Goal: Complete application form: Complete application form

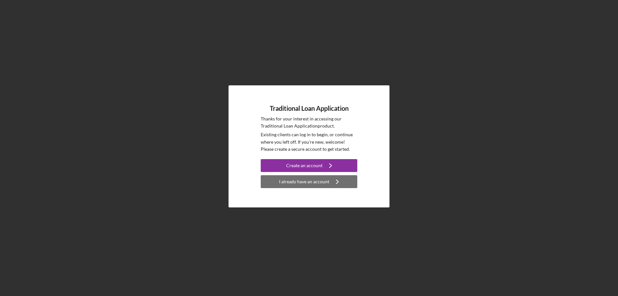
click at [306, 183] on div "I already have an account" at bounding box center [304, 181] width 50 height 13
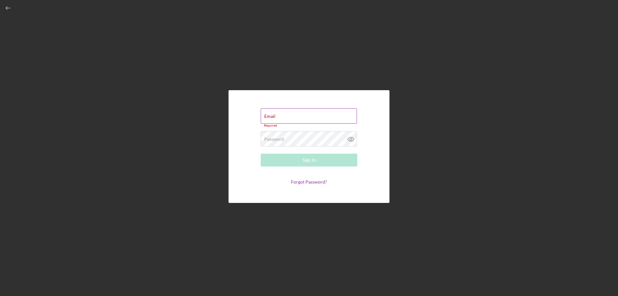
click at [283, 116] on div "Email Required" at bounding box center [309, 117] width 97 height 19
click at [282, 119] on input "Email" at bounding box center [309, 115] width 96 height 15
type input "[EMAIL_ADDRESS][DOMAIN_NAME]"
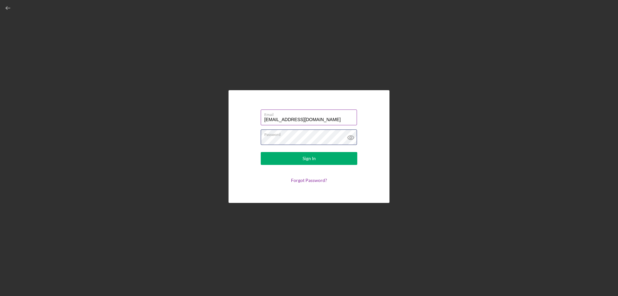
click at [261, 152] on button "Sign In" at bounding box center [309, 158] width 97 height 13
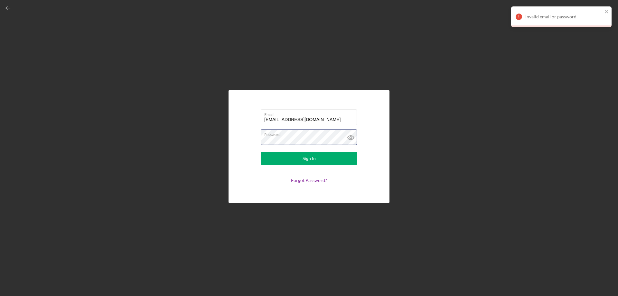
click at [261, 152] on button "Sign In" at bounding box center [309, 158] width 97 height 13
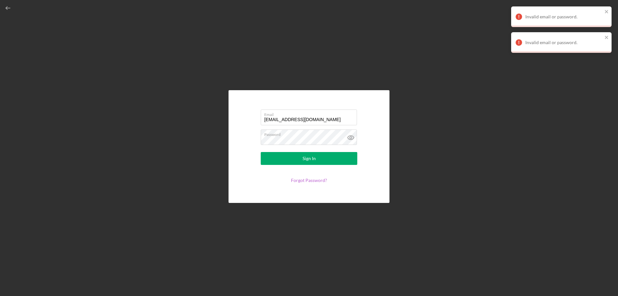
click at [298, 182] on link "Forgot Password?" at bounding box center [309, 179] width 36 height 5
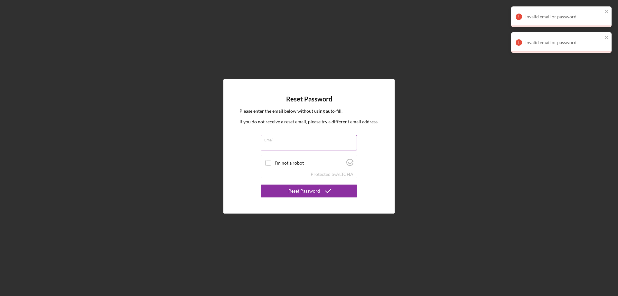
click at [288, 139] on label "Email" at bounding box center [310, 138] width 93 height 7
click at [288, 139] on input "Email" at bounding box center [309, 142] width 96 height 15
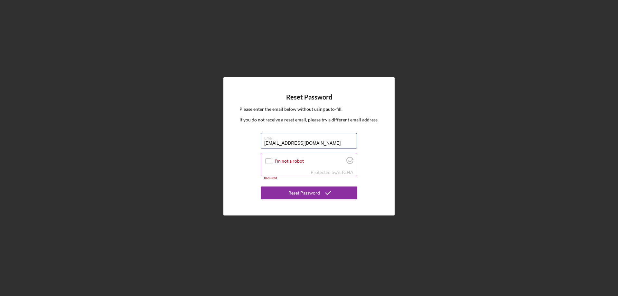
type input "[EMAIL_ADDRESS][DOMAIN_NAME]"
click at [270, 162] on input "I'm not a robot" at bounding box center [269, 161] width 6 height 6
checkbox input "true"
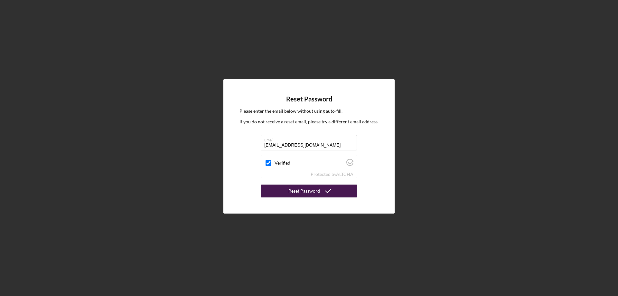
click at [300, 195] on div "Reset Password" at bounding box center [305, 191] width 32 height 13
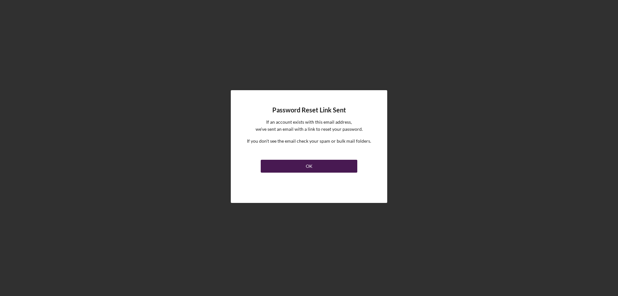
click at [303, 168] on button "OK" at bounding box center [309, 166] width 97 height 13
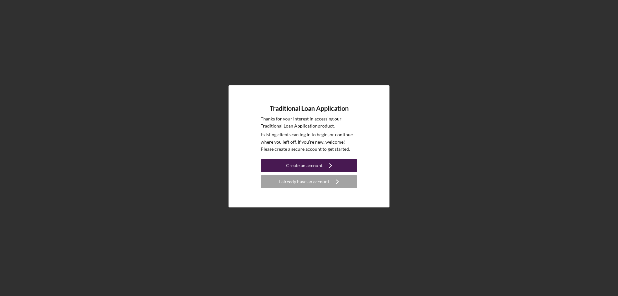
click at [316, 162] on div "Create an account" at bounding box center [304, 165] width 36 height 13
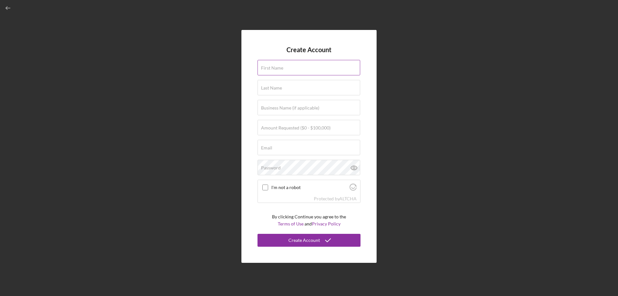
click at [289, 71] on input "First Name" at bounding box center [309, 67] width 103 height 15
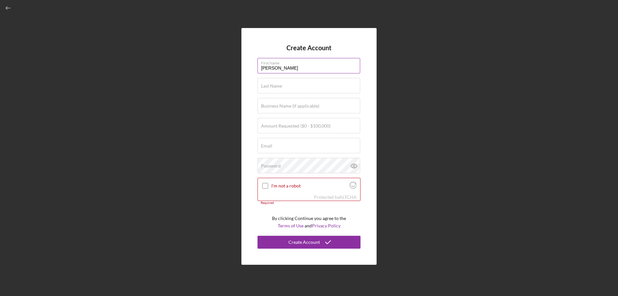
type input "[PERSON_NAME]"
type input "D"
type input "Fissan Training Kennels"
type input "$100,000"
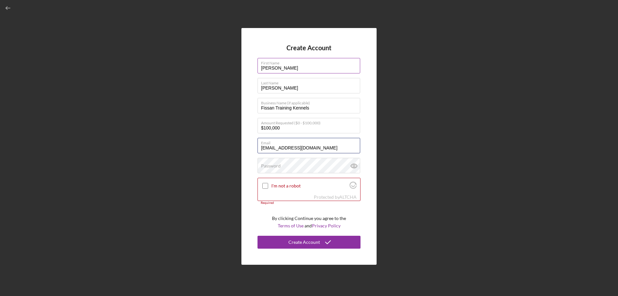
type input "[EMAIL_ADDRESS][DOMAIN_NAME]"
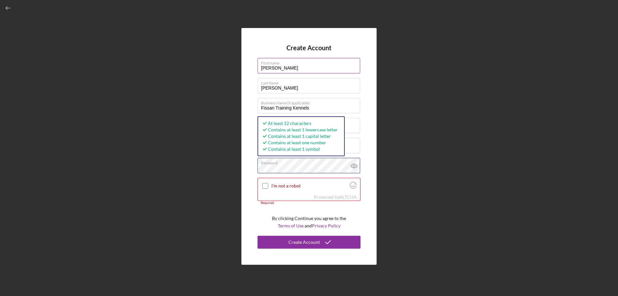
click at [258, 236] on button "Create Account" at bounding box center [309, 242] width 103 height 13
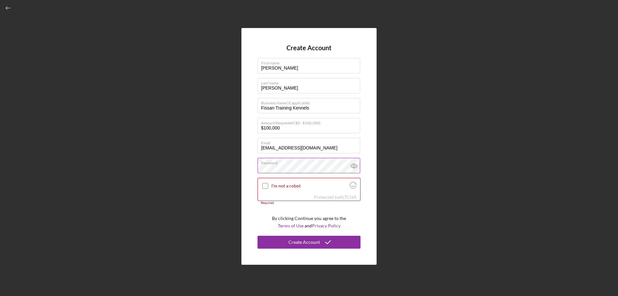
click at [352, 166] on icon at bounding box center [354, 166] width 16 height 16
click at [264, 186] on input "I'm not a robot" at bounding box center [265, 186] width 6 height 6
checkbox input "true"
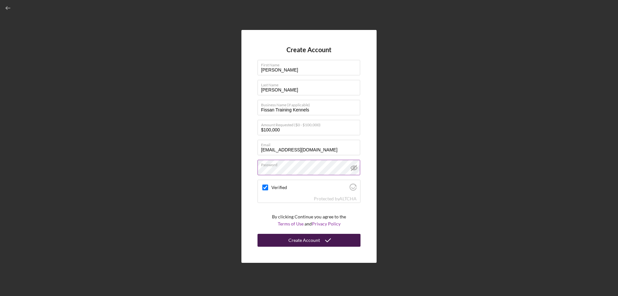
click at [312, 240] on div "Create Account" at bounding box center [305, 240] width 32 height 13
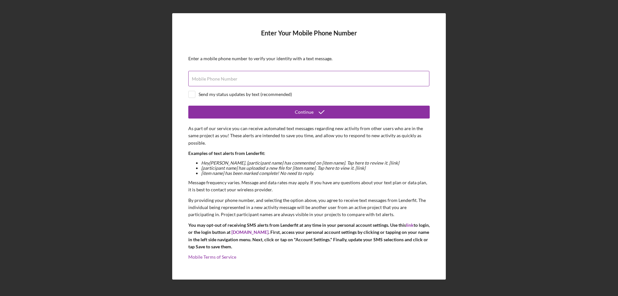
click at [215, 77] on label "Mobile Phone Number" at bounding box center [215, 78] width 46 height 5
click at [215, 77] on input "Mobile Phone Number" at bounding box center [308, 78] width 241 height 15
type input "[PHONE_NUMBER]"
click at [192, 94] on input "checkbox" at bounding box center [192, 94] width 6 height 6
checkbox input "true"
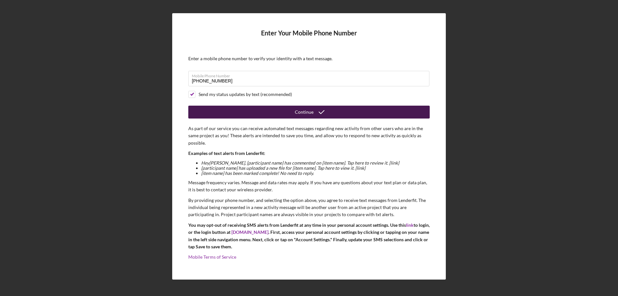
click at [277, 115] on button "Continue" at bounding box center [309, 112] width 242 height 13
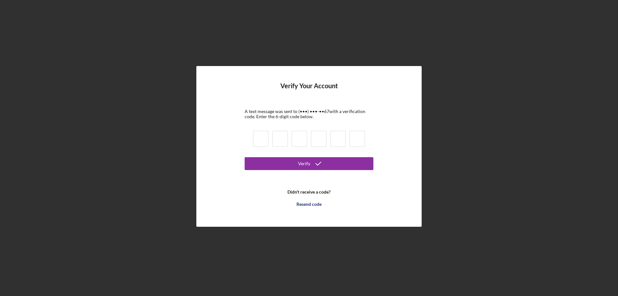
click at [262, 143] on input at bounding box center [260, 139] width 15 height 16
type input "2"
type input "7"
type input "8"
type input "6"
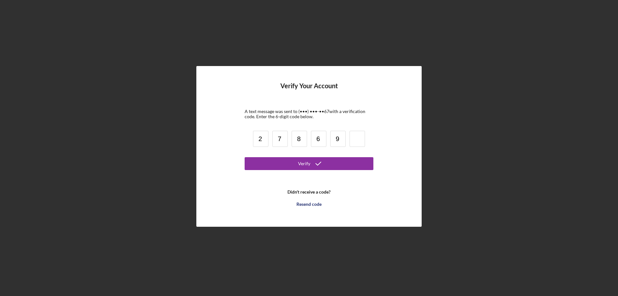
type input "9"
type input "8"
click at [327, 162] on button "Verify" at bounding box center [309, 163] width 129 height 13
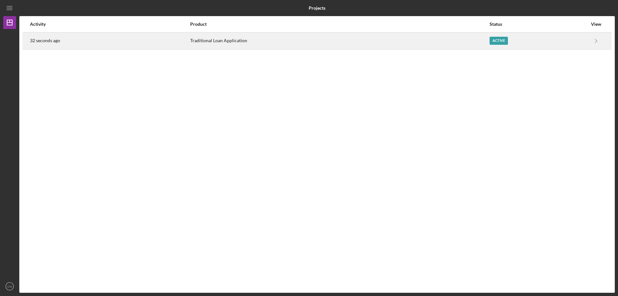
click at [227, 41] on div "Traditional Loan Application" at bounding box center [339, 41] width 299 height 16
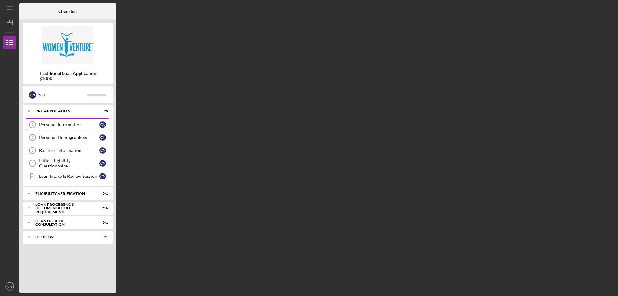
click at [84, 128] on link "Personal Information 1 Personal Information C N" at bounding box center [68, 124] width 84 height 13
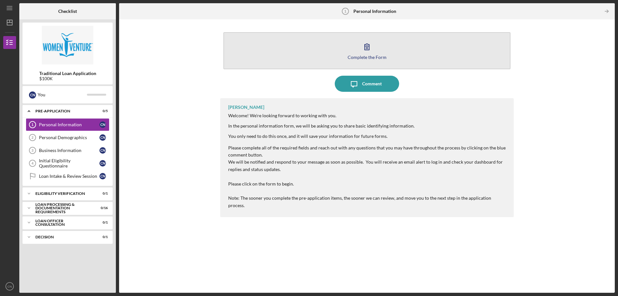
click at [370, 55] on div "Complete the Form" at bounding box center [367, 57] width 39 height 5
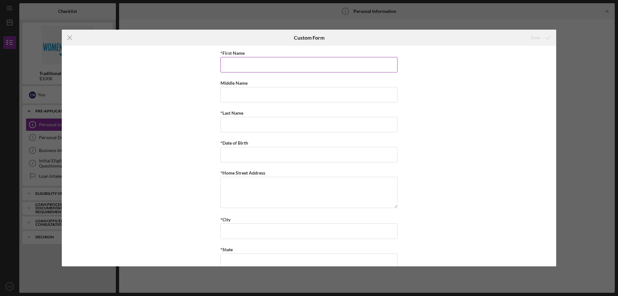
click at [289, 66] on input "*First Name" at bounding box center [309, 64] width 177 height 15
type input "[PERSON_NAME]"
type input "[DATE]"
type textarea "[STREET_ADDRESS]"
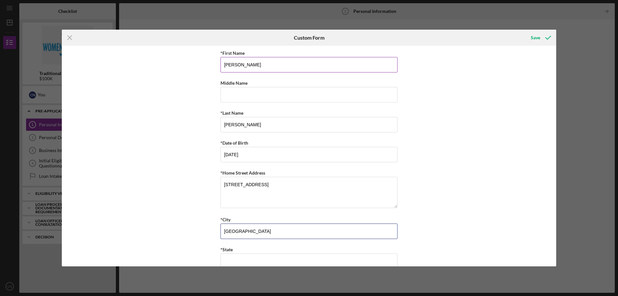
type input "[GEOGRAPHIC_DATA]"
type input "m"
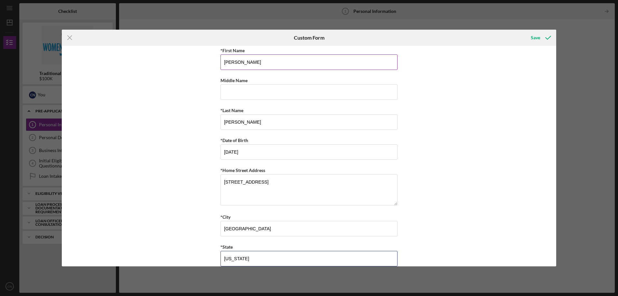
type input "[US_STATE]"
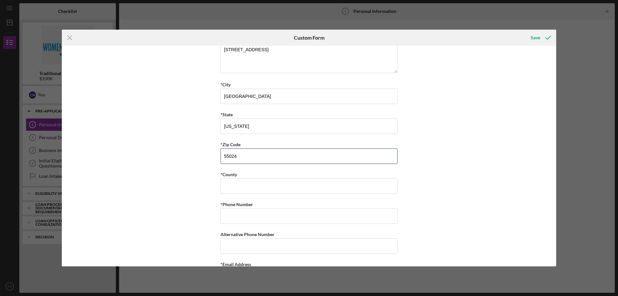
type input "55024"
type input "Dakota"
type input "[PHONE_NUMBER]"
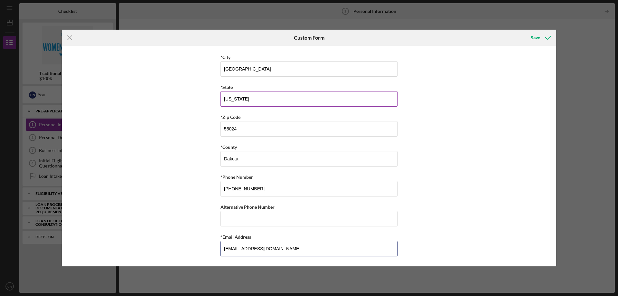
scroll to position [162, 0]
type input "[EMAIL_ADDRESS][DOMAIN_NAME]"
click at [533, 39] on div "Save" at bounding box center [535, 37] width 9 height 13
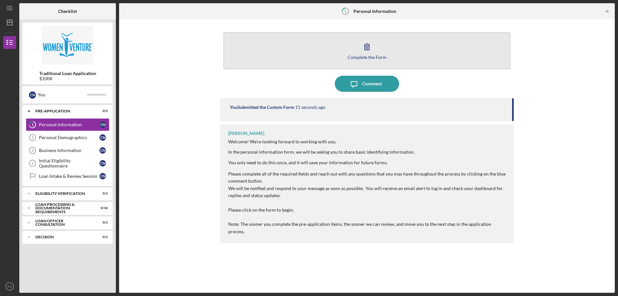
click at [378, 55] on div "Complete the Form" at bounding box center [367, 57] width 39 height 5
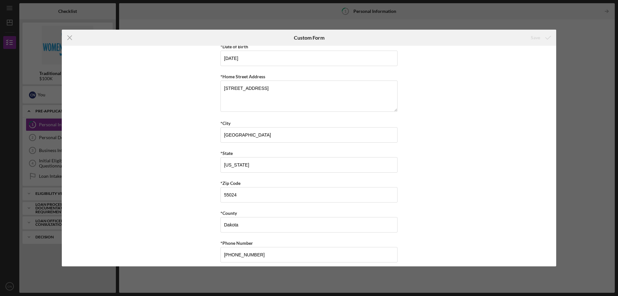
scroll to position [65, 0]
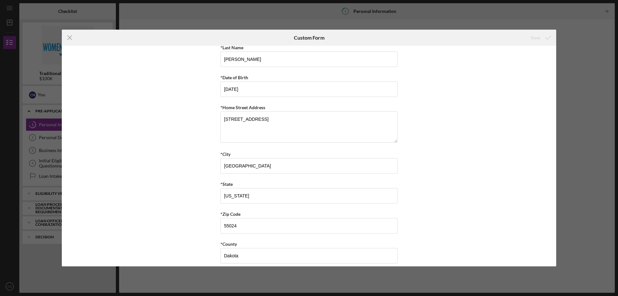
click at [378, 23] on div "Icon/Menu Close Custom Form Save *First Name [PERSON_NAME] Middle Name *Last Na…" at bounding box center [309, 148] width 618 height 296
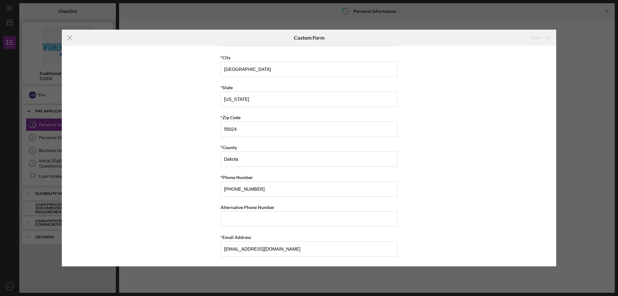
click at [573, 176] on div "Icon/Menu Close Custom Form Save *First Name [PERSON_NAME] Middle Name *Last Na…" at bounding box center [309, 148] width 618 height 296
drag, startPoint x: 49, startPoint y: 144, endPoint x: 48, endPoint y: 148, distance: 4.6
click at [49, 147] on div "Icon/Menu Close Custom Form Save *First Name [PERSON_NAME] Middle Name *Last Na…" at bounding box center [309, 148] width 618 height 296
click at [48, 149] on div "Icon/Menu Close Custom Form Save *First Name [PERSON_NAME] Middle Name *Last Na…" at bounding box center [309, 148] width 618 height 296
click at [71, 38] on icon "Icon/Menu Close" at bounding box center [70, 38] width 16 height 16
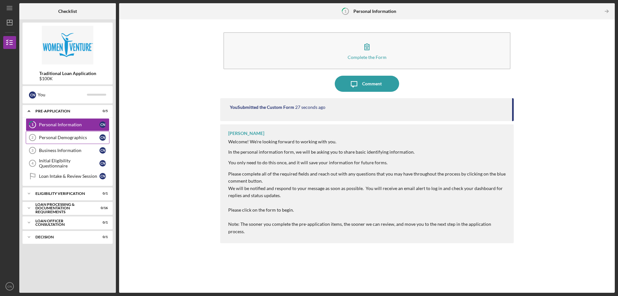
click at [69, 136] on div "Personal Demographics" at bounding box center [69, 137] width 61 height 5
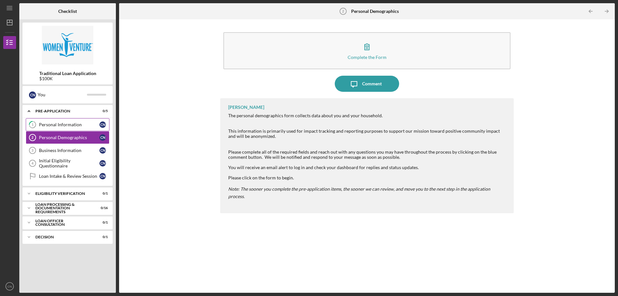
click at [75, 120] on link "1 Personal Information C N" at bounding box center [68, 124] width 84 height 13
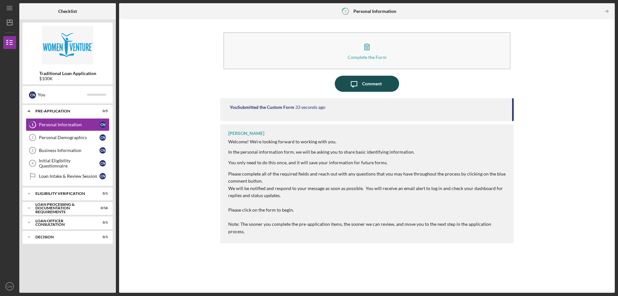
click at [378, 80] on div "Comment" at bounding box center [372, 84] width 20 height 16
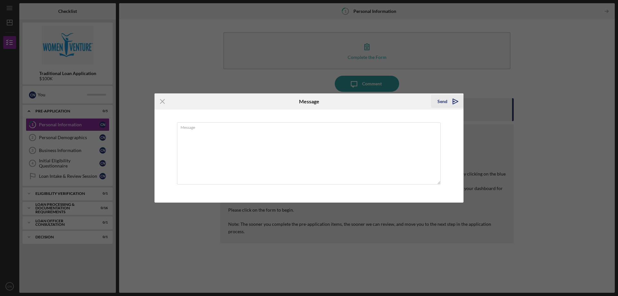
click at [452, 103] on icon "Icon/icon-invite-send" at bounding box center [456, 101] width 16 height 16
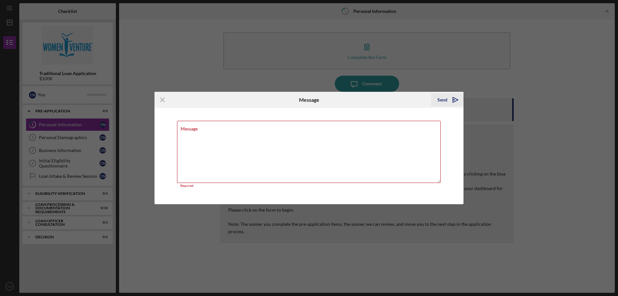
click at [454, 101] on icon "Icon/icon-invite-send" at bounding box center [456, 100] width 16 height 16
click at [159, 99] on icon "Icon/Menu Close" at bounding box center [163, 100] width 16 height 16
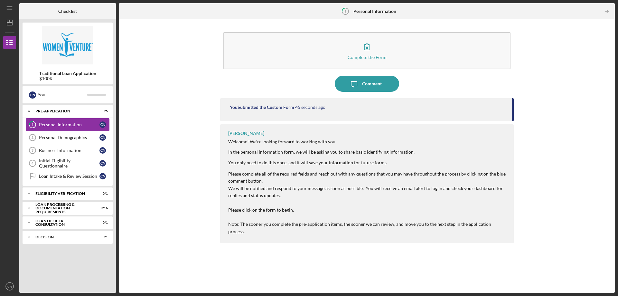
click at [87, 124] on div "Personal Information" at bounding box center [69, 124] width 61 height 5
click at [62, 133] on link "Personal Demographics 2 Personal Demographics C N" at bounding box center [68, 137] width 84 height 13
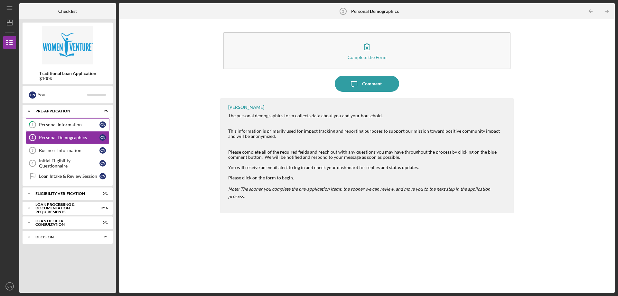
click at [64, 126] on div "Personal Information" at bounding box center [69, 124] width 61 height 5
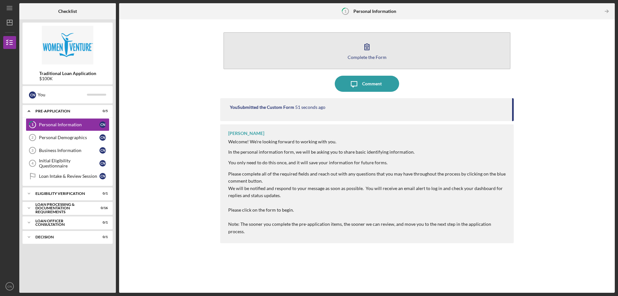
click at [374, 54] on icon "button" at bounding box center [367, 47] width 16 height 16
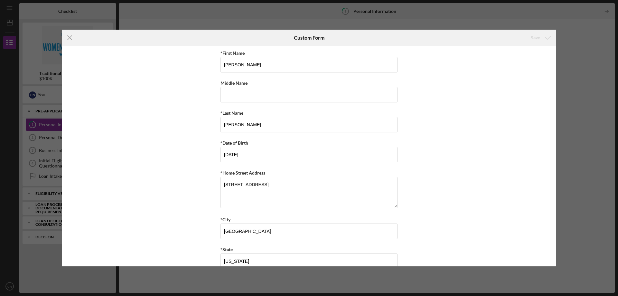
click at [439, 132] on div "*First Name [PERSON_NAME] Middle Name *Last Name [PERSON_NAME] *Date of Birth […" at bounding box center [309, 156] width 495 height 221
click at [247, 96] on input "Middle Name" at bounding box center [309, 94] width 177 height 15
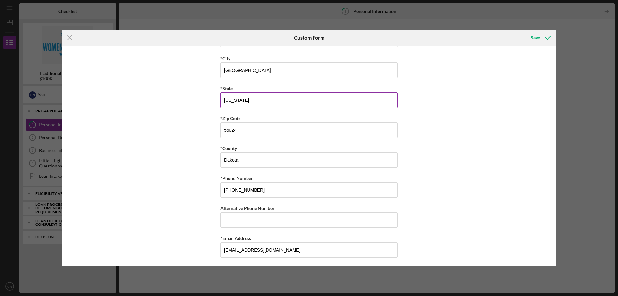
scroll to position [162, 0]
type input "[PERSON_NAME]"
click at [267, 218] on input "Alternative Phone Number" at bounding box center [309, 218] width 177 height 15
type input "[PHONE_NUMBER]"
click at [536, 41] on div "Save" at bounding box center [535, 37] width 9 height 13
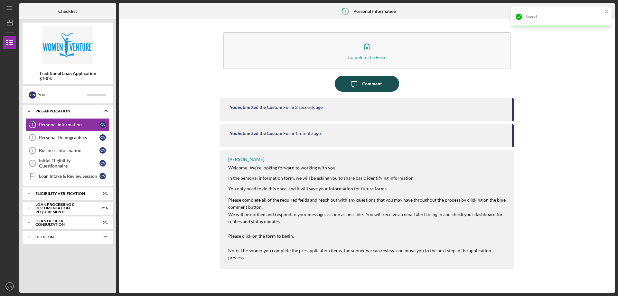
click at [372, 84] on div "Comment" at bounding box center [372, 84] width 20 height 16
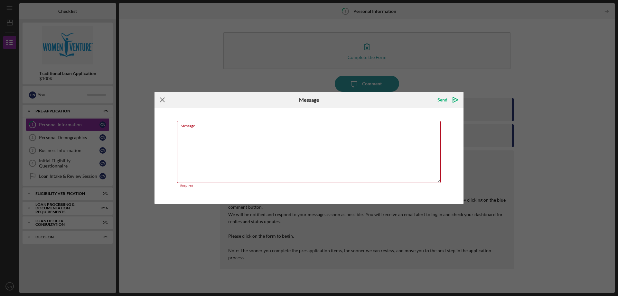
click at [160, 99] on icon "Icon/Menu Close" at bounding box center [163, 100] width 16 height 16
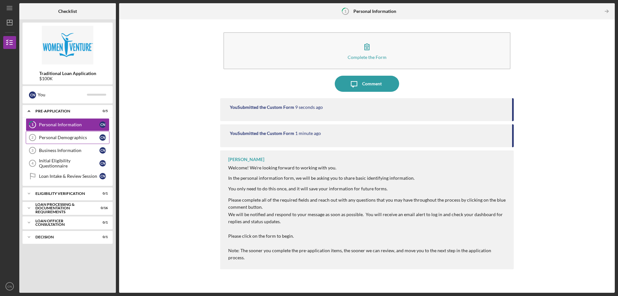
click at [74, 137] on div "Personal Demographics" at bounding box center [69, 137] width 61 height 5
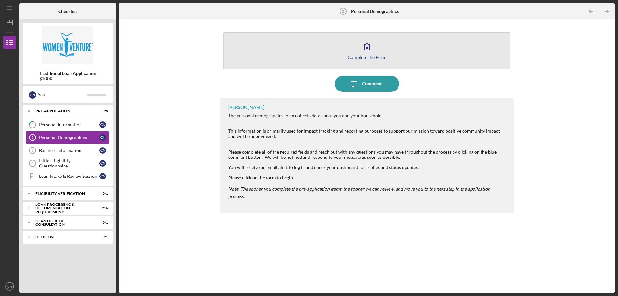
click at [375, 53] on button "Complete the Form Form" at bounding box center [367, 50] width 287 height 37
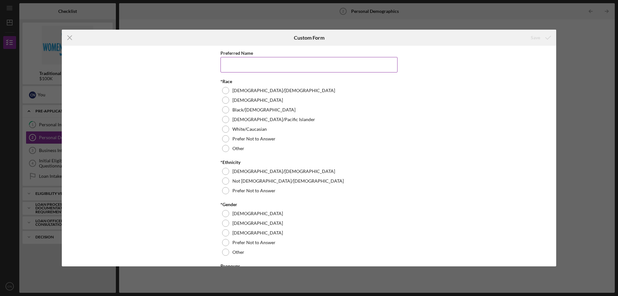
click at [236, 66] on input "Preferred Name" at bounding box center [309, 64] width 177 height 15
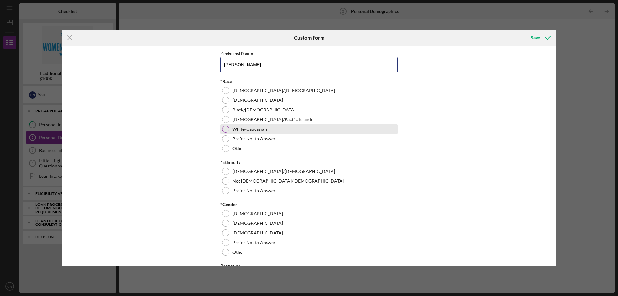
type input "[PERSON_NAME]"
click at [224, 130] on div at bounding box center [225, 129] width 7 height 7
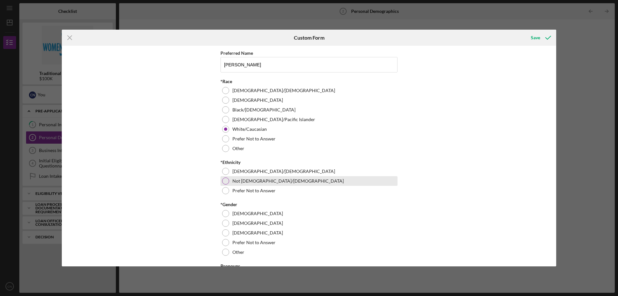
click at [224, 183] on div at bounding box center [225, 180] width 7 height 7
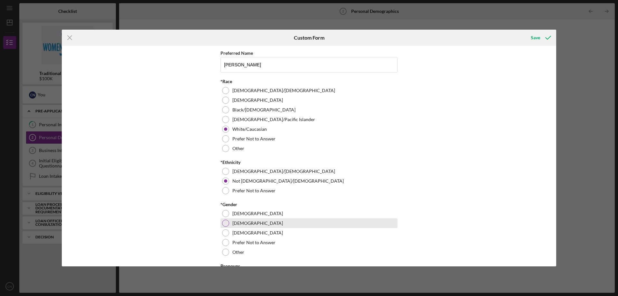
click at [225, 219] on div "[DEMOGRAPHIC_DATA]" at bounding box center [309, 223] width 177 height 10
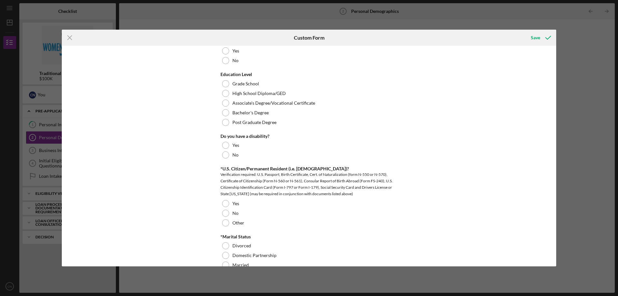
scroll to position [290, 0]
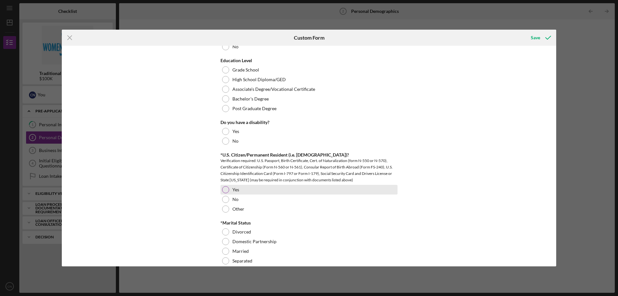
click at [226, 189] on div at bounding box center [225, 189] width 7 height 7
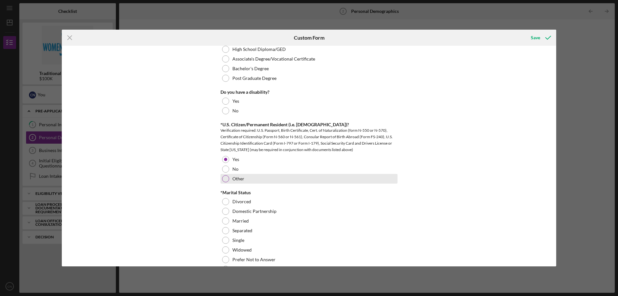
scroll to position [322, 0]
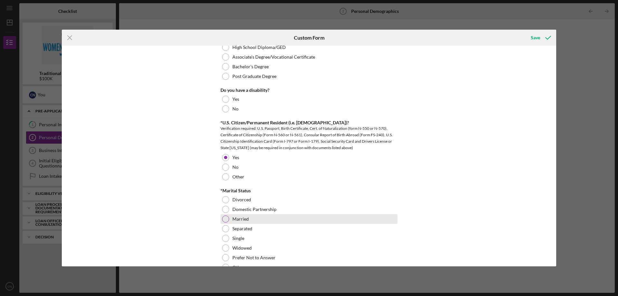
click at [225, 221] on div at bounding box center [225, 218] width 7 height 7
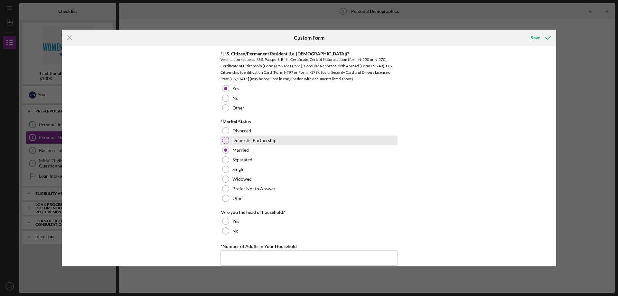
scroll to position [451, 0]
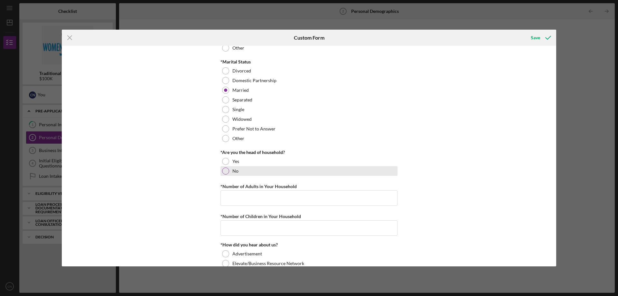
click at [226, 169] on div at bounding box center [225, 170] width 7 height 7
click at [224, 195] on input "*Number of Adults in Your Household" at bounding box center [309, 197] width 177 height 15
type input "4"
click at [251, 230] on input "*Number of Children in Your Household" at bounding box center [309, 227] width 177 height 15
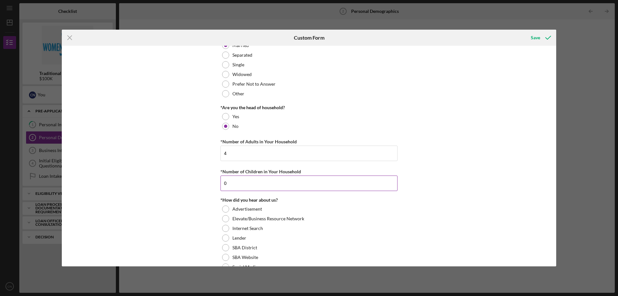
scroll to position [547, 0]
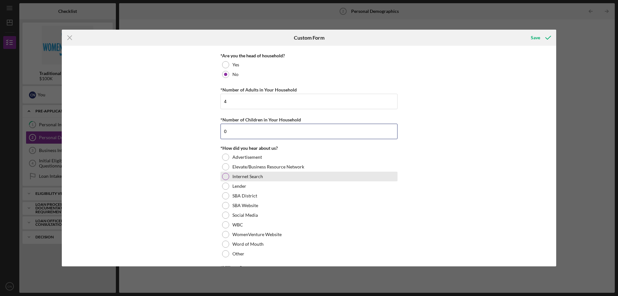
type input "0"
click at [223, 176] on div at bounding box center [225, 176] width 7 height 7
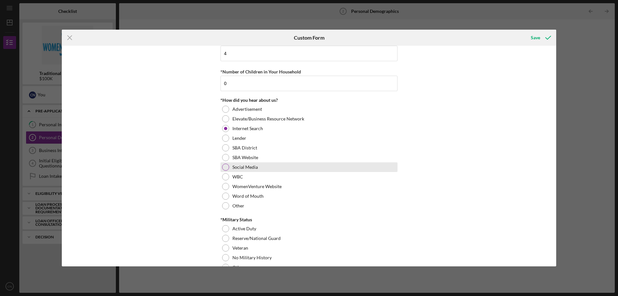
scroll to position [611, 0]
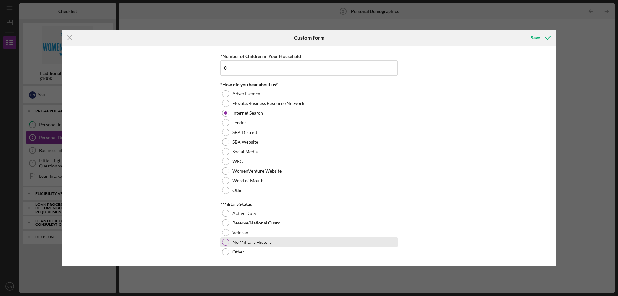
click at [225, 243] on div at bounding box center [225, 242] width 7 height 7
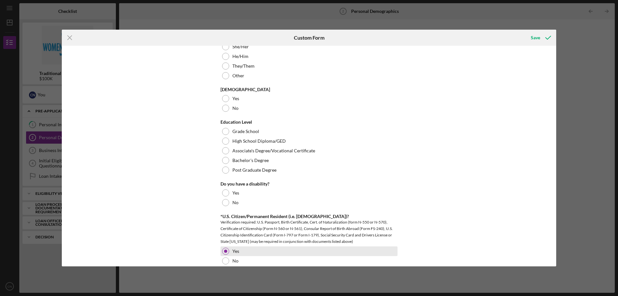
scroll to position [224, 0]
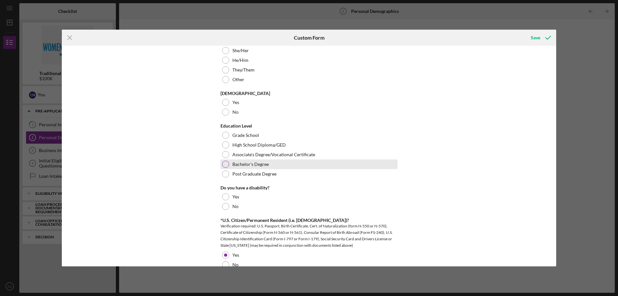
click at [224, 164] on div at bounding box center [225, 164] width 7 height 7
click at [224, 115] on div at bounding box center [225, 112] width 7 height 7
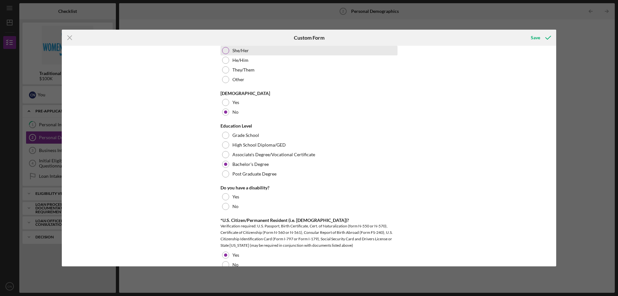
click at [223, 52] on div at bounding box center [225, 50] width 7 height 7
click at [540, 35] on icon "submit" at bounding box center [548, 38] width 16 height 16
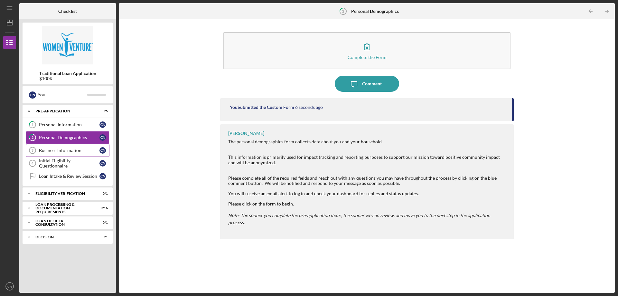
click at [65, 154] on link "Business Information 3 Business Information C N" at bounding box center [68, 150] width 84 height 13
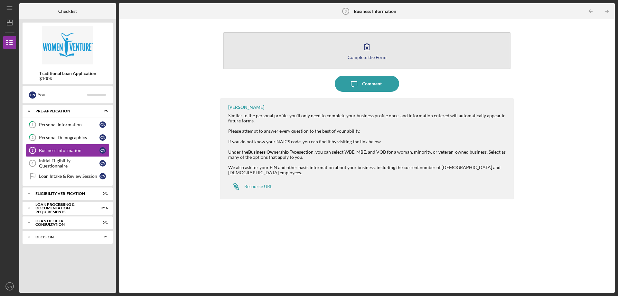
click at [372, 51] on icon "button" at bounding box center [367, 47] width 16 height 16
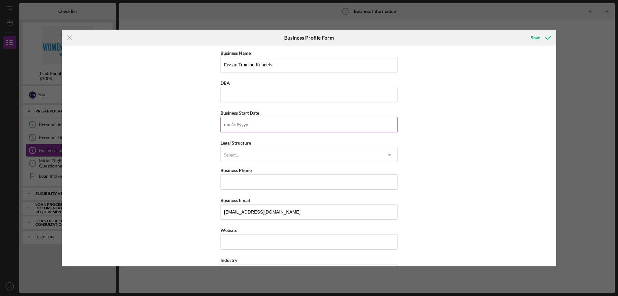
click at [291, 124] on input "Business Start Date" at bounding box center [309, 124] width 177 height 15
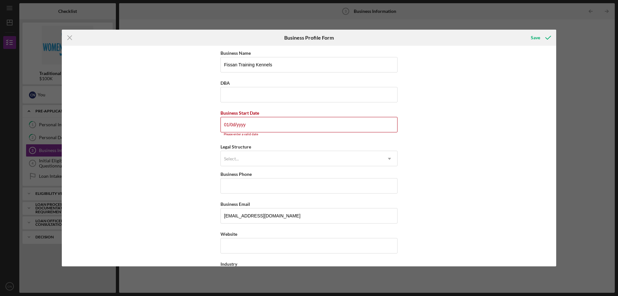
type input "01/0d/yyyy"
drag, startPoint x: 274, startPoint y: 128, endPoint x: 208, endPoint y: 127, distance: 66.7
click at [208, 127] on div "Business Name Fissan Training Kennels DBA Business Start Date 01/0d/yyyy Please…" at bounding box center [309, 156] width 495 height 221
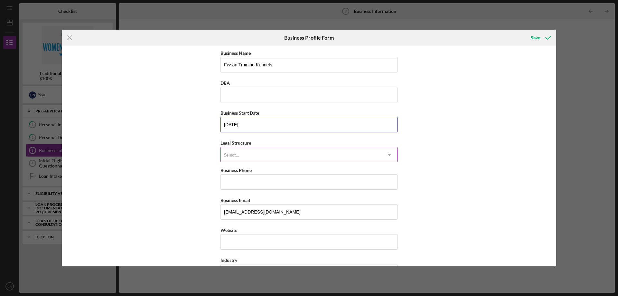
type input "[DATE]"
click at [244, 157] on div "Select..." at bounding box center [301, 155] width 161 height 15
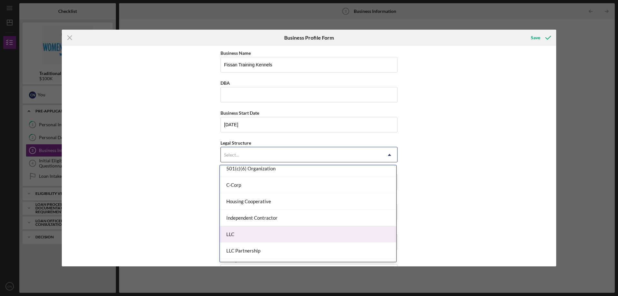
scroll to position [64, 0]
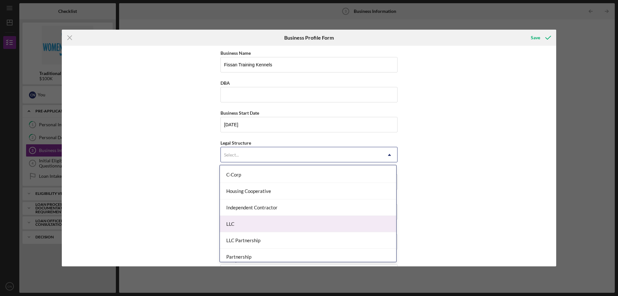
click at [252, 229] on div "LLC" at bounding box center [308, 224] width 176 height 16
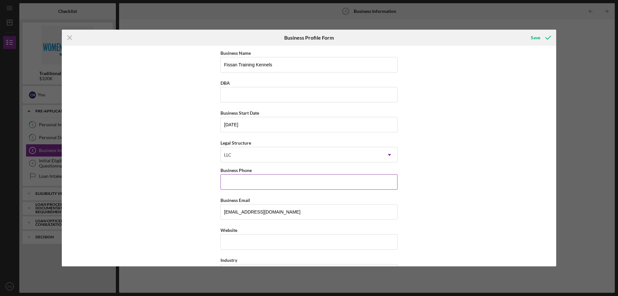
click at [243, 182] on input "Business Phone" at bounding box center [309, 181] width 177 height 15
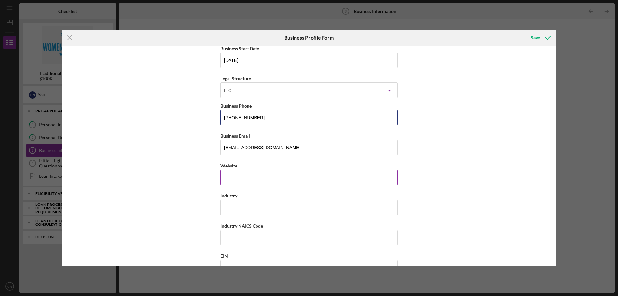
type input "[PHONE_NUMBER]"
click at [240, 178] on input "Website" at bounding box center [309, 177] width 177 height 15
type input "[DOMAIN_NAME]"
type input "D"
type input "Pet (Dog services)"
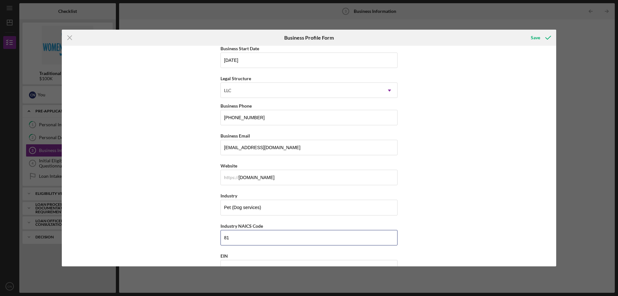
type input "81"
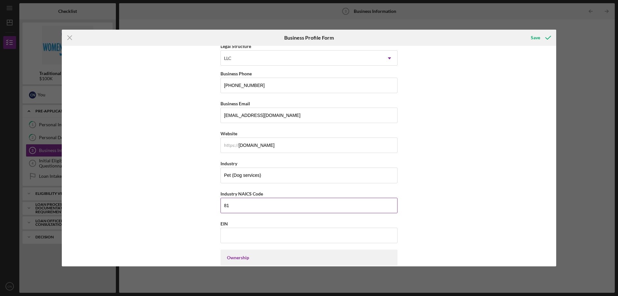
scroll to position [129, 0]
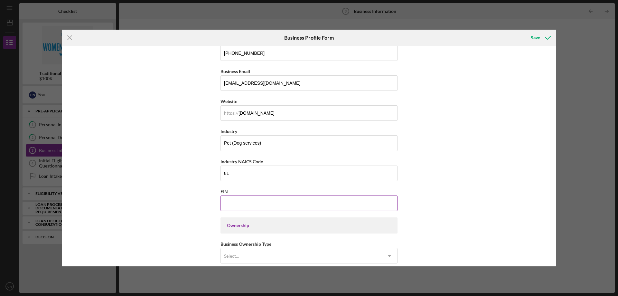
click at [242, 196] on input "EIN" at bounding box center [309, 202] width 177 height 15
type input "[US_EMPLOYER_IDENTIFICATION_NUMBER]"
click at [251, 258] on div "Select..." at bounding box center [301, 256] width 161 height 15
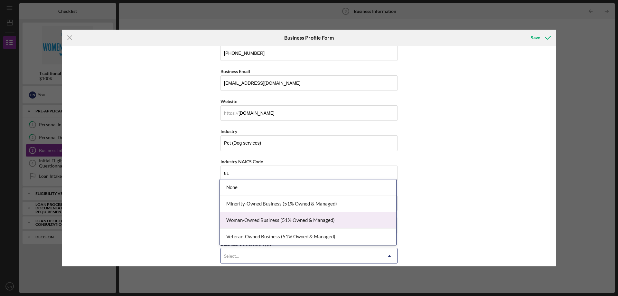
click at [240, 224] on div "Woman-Owned Business (51% Owned & Managed)" at bounding box center [308, 220] width 176 height 16
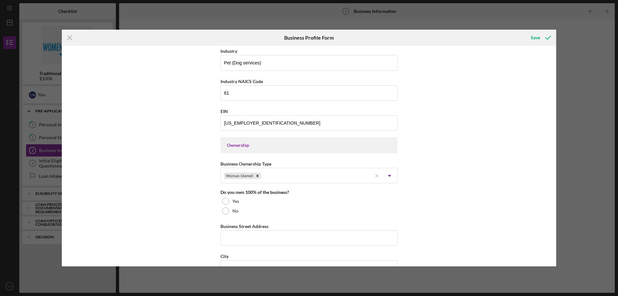
scroll to position [290, 0]
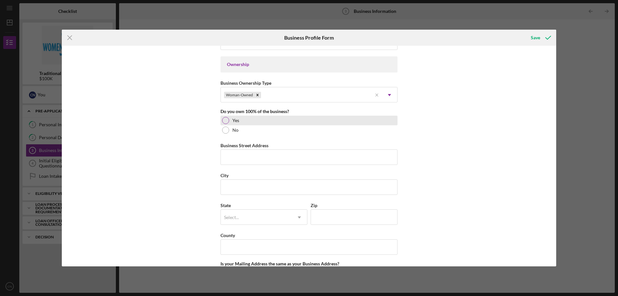
click at [226, 119] on div at bounding box center [225, 120] width 7 height 7
click at [233, 158] on input "Business Street Address" at bounding box center [309, 156] width 177 height 15
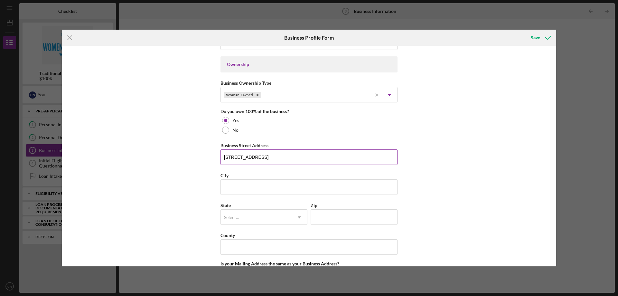
type input "[STREET_ADDRESS]"
type input "[GEOGRAPHIC_DATA]"
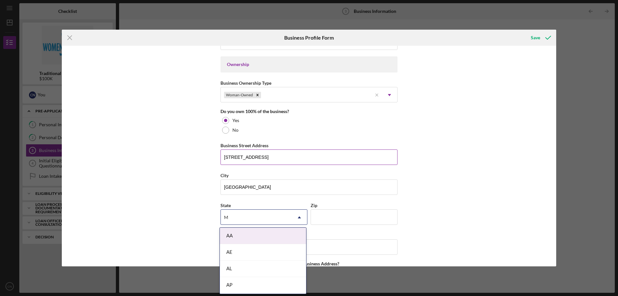
type input "MN"
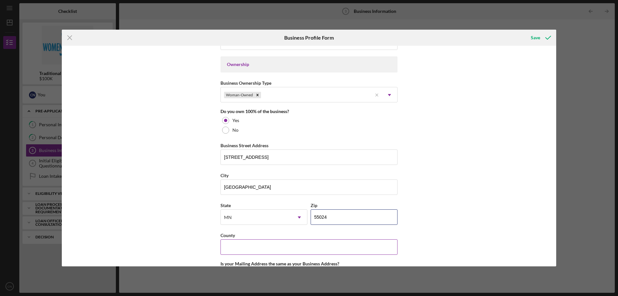
type input "55024"
click at [235, 247] on input "County" at bounding box center [309, 246] width 177 height 15
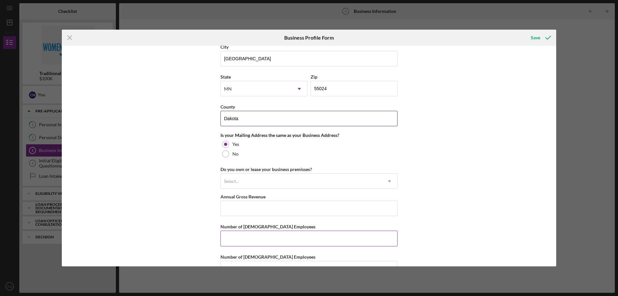
scroll to position [419, 0]
type input "Dakota"
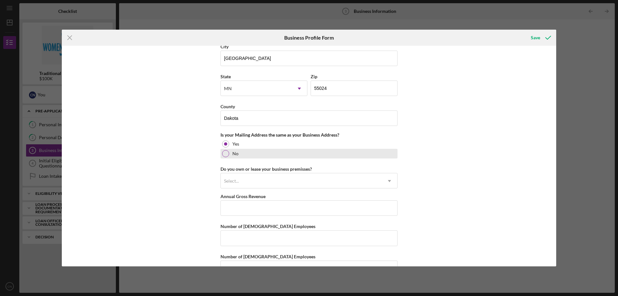
click at [227, 153] on div at bounding box center [225, 153] width 7 height 7
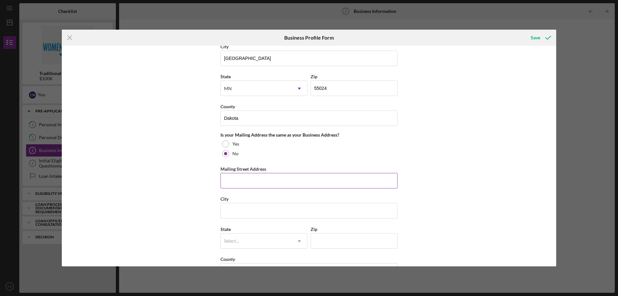
click at [229, 178] on input "Mailing Street Address" at bounding box center [309, 180] width 177 height 15
type input "[STREET_ADDRESS]"
type input "[GEOGRAPHIC_DATA]"
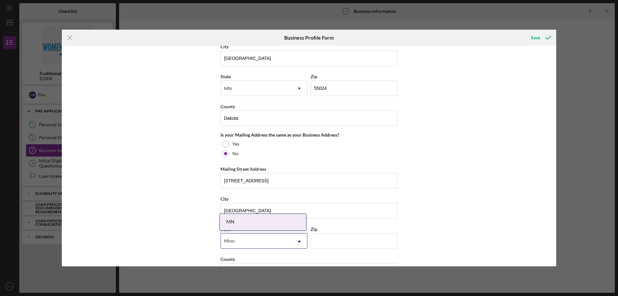
type input "Minne"
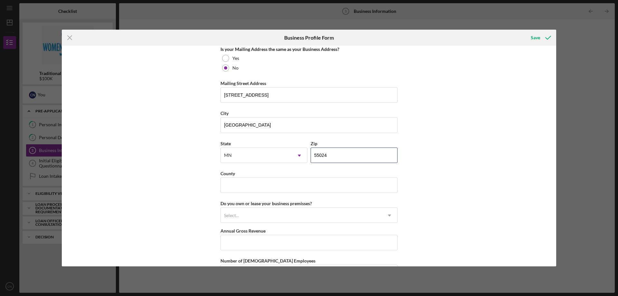
scroll to position [558, 0]
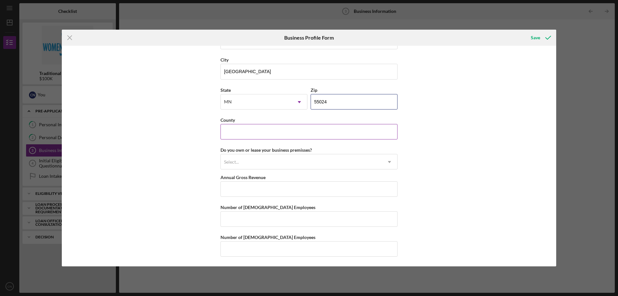
type input "55024"
click at [248, 124] on input "County" at bounding box center [309, 131] width 177 height 15
type input "Dakota"
click at [236, 161] on div "Select..." at bounding box center [231, 161] width 15 height 5
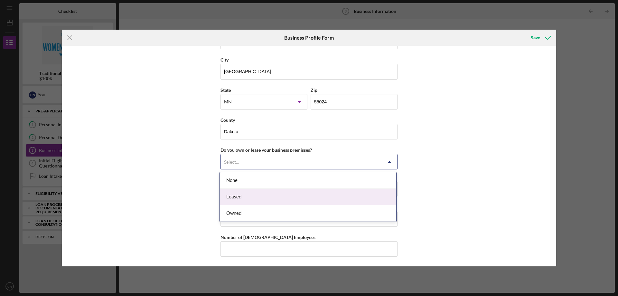
click at [237, 197] on div "Leased" at bounding box center [308, 197] width 176 height 16
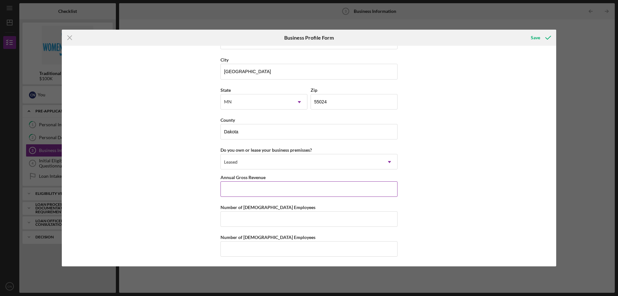
click at [236, 191] on input "Annual Gross Revenue" at bounding box center [309, 188] width 177 height 15
click at [258, 286] on div "Icon/Menu Close Business Profile Form Save Business Name Fissan Training Kennel…" at bounding box center [309, 148] width 618 height 296
click at [253, 185] on input "Annual Gross Revenue" at bounding box center [309, 188] width 177 height 15
type input "$680,000"
click at [242, 219] on input "Number of [DEMOGRAPHIC_DATA] Employees" at bounding box center [309, 218] width 177 height 15
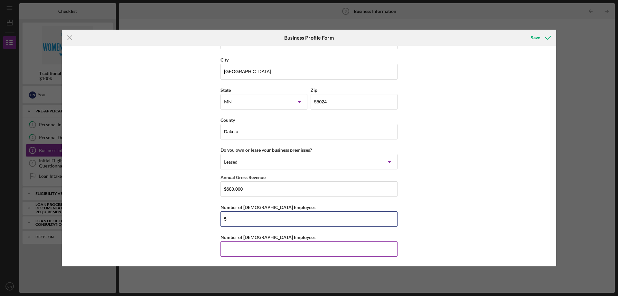
type input "5"
click at [239, 251] on input "Number of [DEMOGRAPHIC_DATA] Employees" at bounding box center [309, 248] width 177 height 15
type input "7"
click at [449, 173] on div "Business Name Fissan Training Kennels DBA Business Start Date [DATE] Legal Stru…" at bounding box center [309, 156] width 495 height 221
click at [542, 37] on icon "submit" at bounding box center [548, 38] width 16 height 16
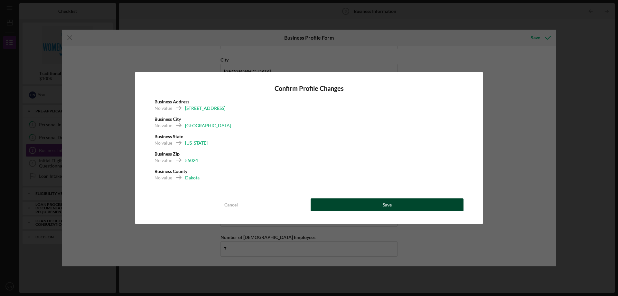
click at [377, 208] on button "Save" at bounding box center [387, 204] width 153 height 13
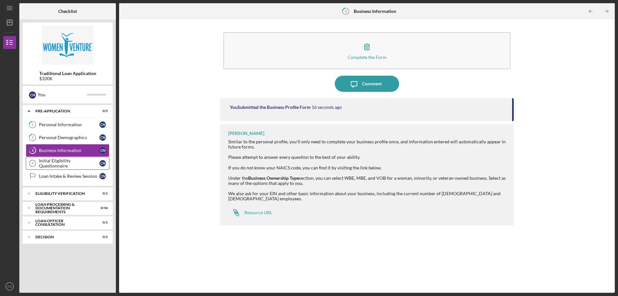
click at [69, 164] on div "Initial Eligibility Questionnaire" at bounding box center [69, 163] width 61 height 10
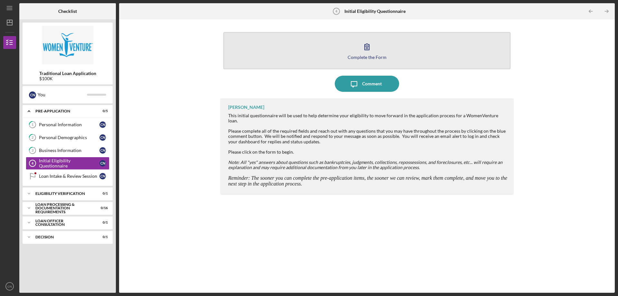
click at [373, 52] on icon "button" at bounding box center [367, 47] width 16 height 16
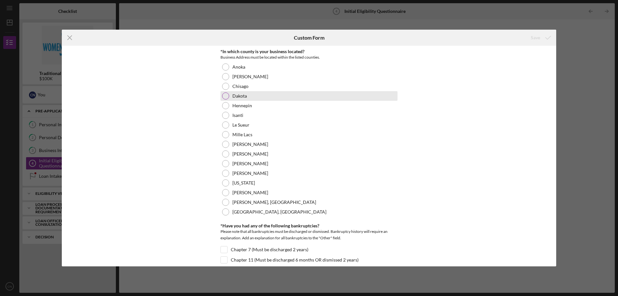
click at [227, 96] on div at bounding box center [225, 95] width 7 height 7
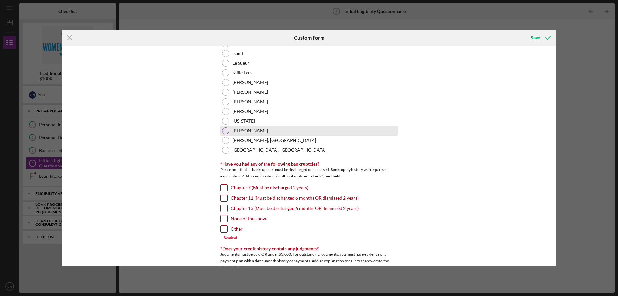
scroll to position [64, 0]
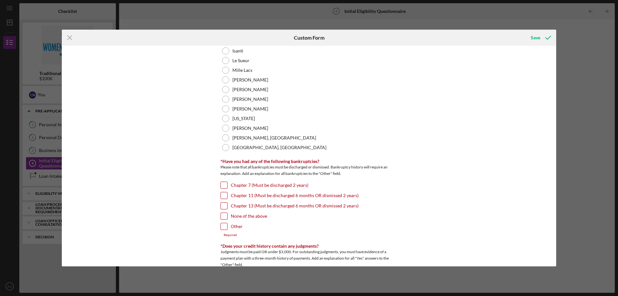
click at [224, 216] on input "None of the above" at bounding box center [224, 216] width 6 height 6
checkbox input "true"
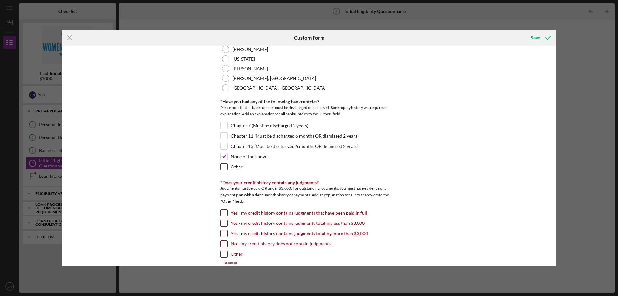
scroll to position [129, 0]
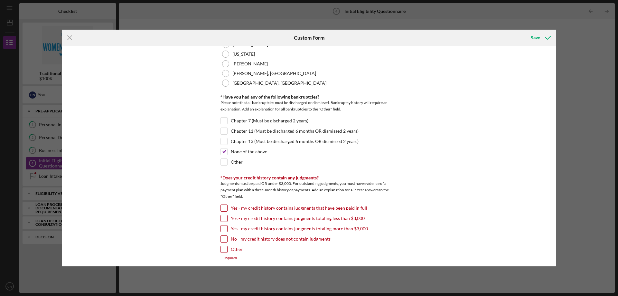
click at [224, 242] on input "No - my credit history does not contain judgments" at bounding box center [224, 239] width 6 height 6
checkbox input "true"
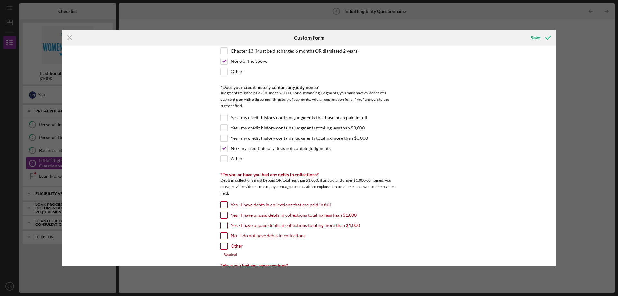
scroll to position [225, 0]
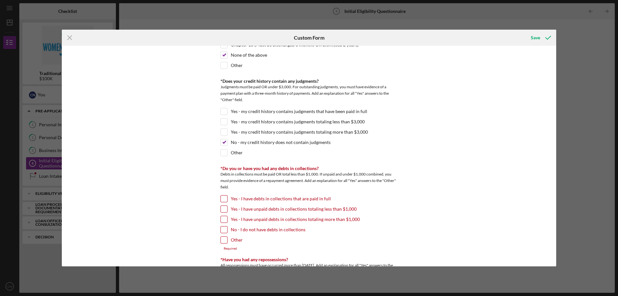
click at [225, 238] on input "Other" at bounding box center [224, 240] width 6 height 6
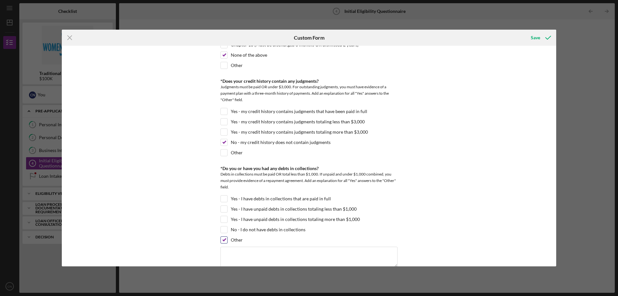
click at [225, 238] on input "Other" at bounding box center [224, 240] width 6 height 6
checkbox input "false"
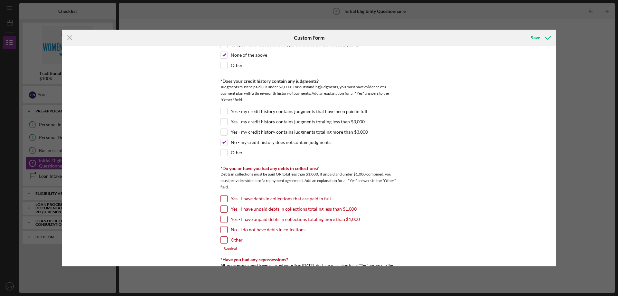
click at [225, 231] on input "No - I do not have debts in collections" at bounding box center [224, 229] width 6 height 6
checkbox input "true"
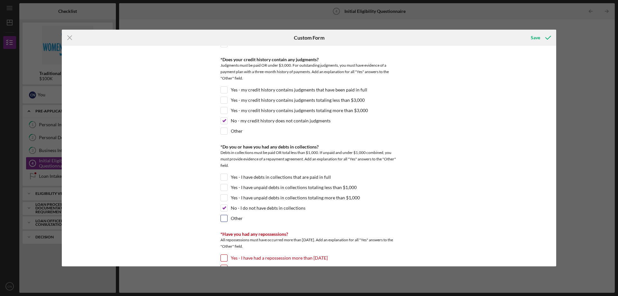
scroll to position [290, 0]
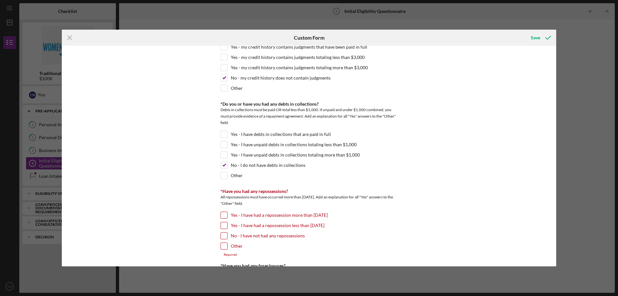
click at [223, 236] on input "No - I have not had any repossessions" at bounding box center [224, 236] width 6 height 6
checkbox input "true"
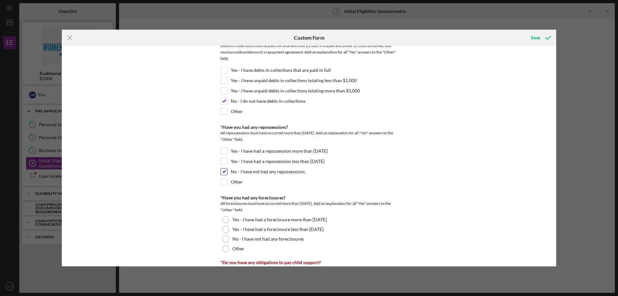
scroll to position [354, 0]
click at [225, 219] on div at bounding box center [225, 219] width 7 height 7
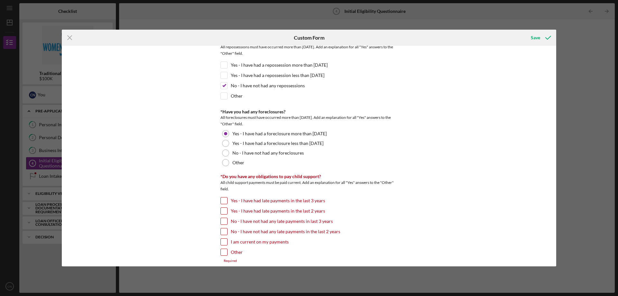
scroll to position [451, 0]
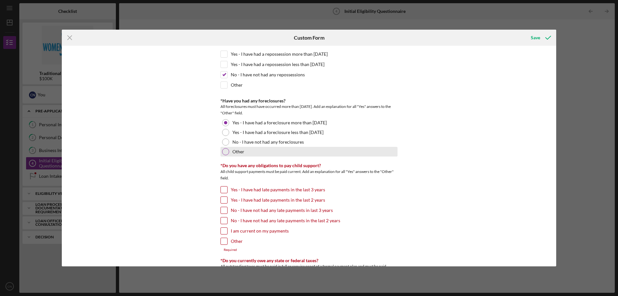
click at [225, 153] on div at bounding box center [225, 151] width 7 height 7
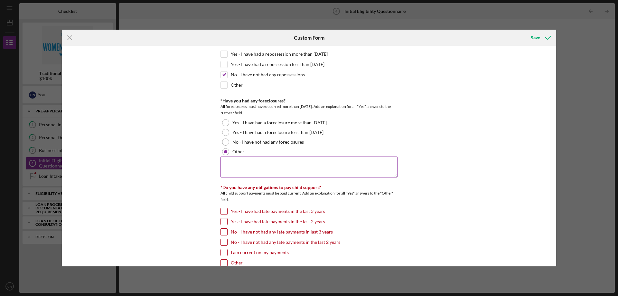
click at [229, 164] on textarea at bounding box center [309, 167] width 177 height 21
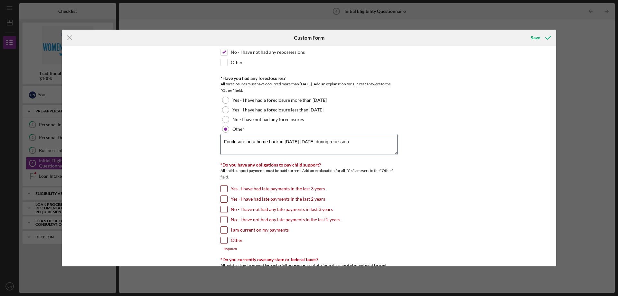
scroll to position [483, 0]
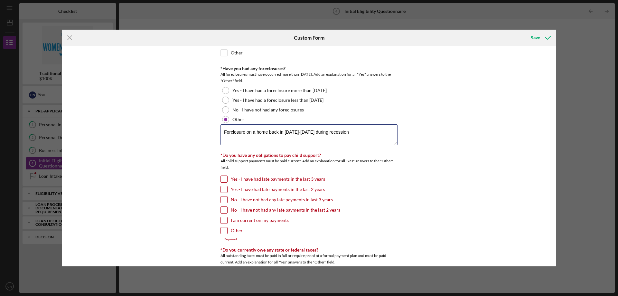
type textarea "Forclosure on a home back in [DATE]-[DATE] during recession"
click at [226, 230] on div at bounding box center [224, 230] width 7 height 7
click at [223, 231] on input "Other" at bounding box center [224, 230] width 6 height 6
checkbox input "true"
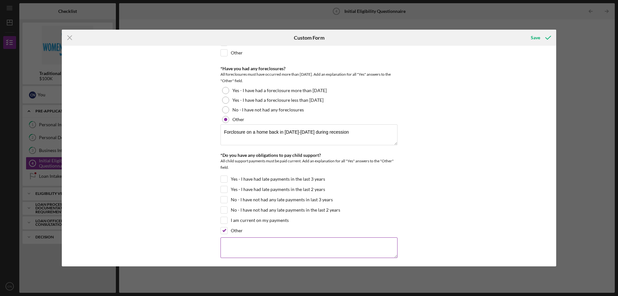
click at [241, 243] on textarea at bounding box center [309, 247] width 177 height 21
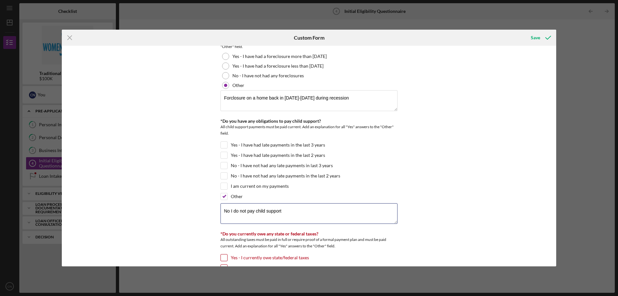
scroll to position [547, 0]
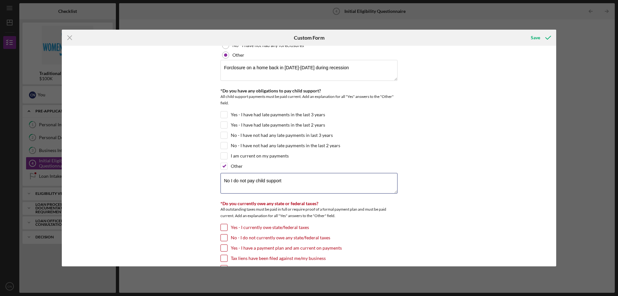
type textarea "No I do not pay child support"
click at [224, 228] on input "Yes - I currently owe state/federal taxes" at bounding box center [224, 227] width 6 height 6
checkbox input "true"
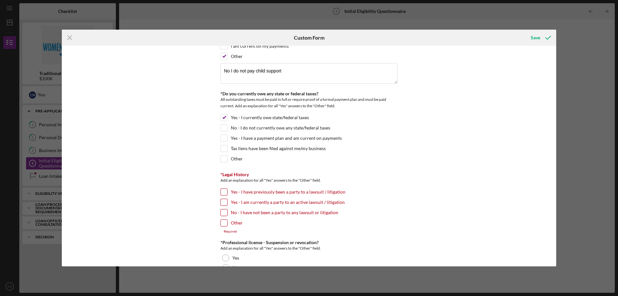
scroll to position [676, 0]
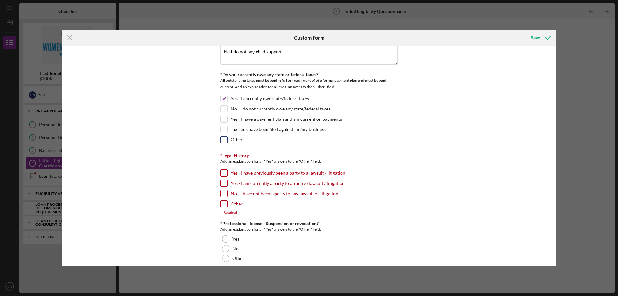
click at [223, 138] on input "Other" at bounding box center [224, 140] width 6 height 6
checkbox input "true"
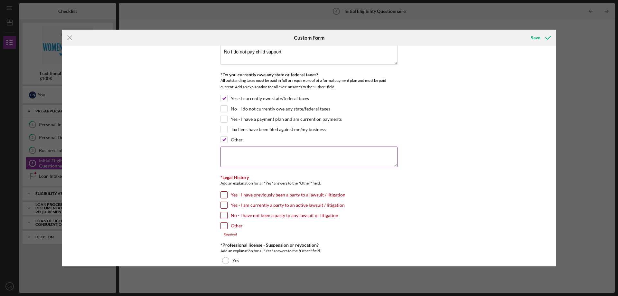
click at [229, 156] on textarea at bounding box center [309, 157] width 177 height 21
type textarea "We have state taxes in a payment plan and federal taxes we are arranging paymen…"
click at [222, 214] on input "No - I have not been a party to any lawsuit or litigation" at bounding box center [224, 215] width 6 height 6
checkbox input "true"
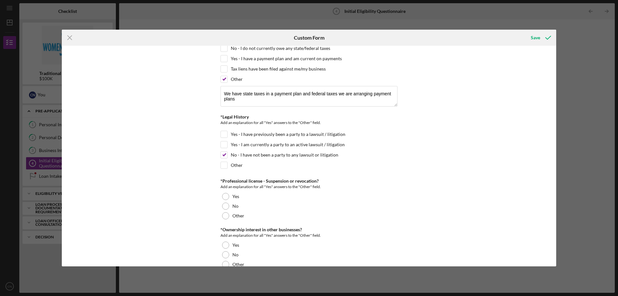
scroll to position [741, 0]
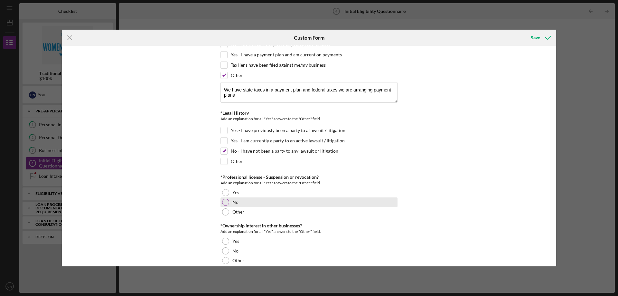
click at [225, 202] on div at bounding box center [225, 202] width 7 height 7
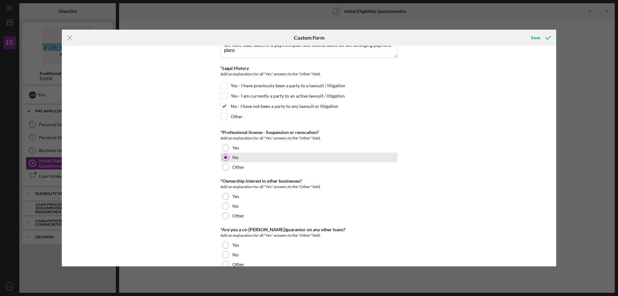
scroll to position [805, 0]
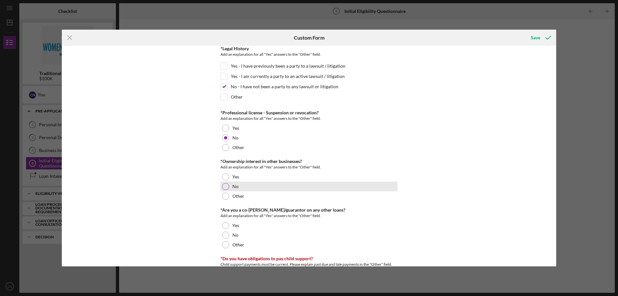
click at [225, 187] on div at bounding box center [225, 186] width 7 height 7
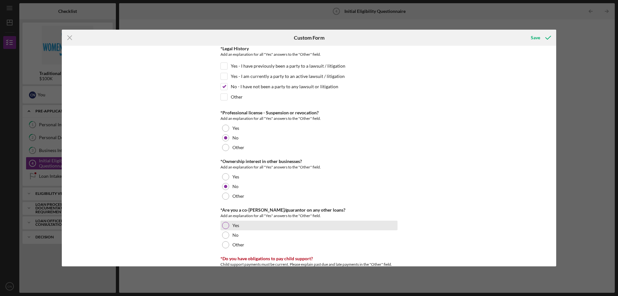
click at [226, 226] on div at bounding box center [225, 225] width 7 height 7
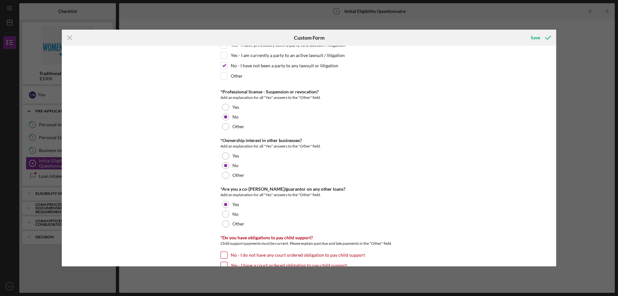
scroll to position [837, 0]
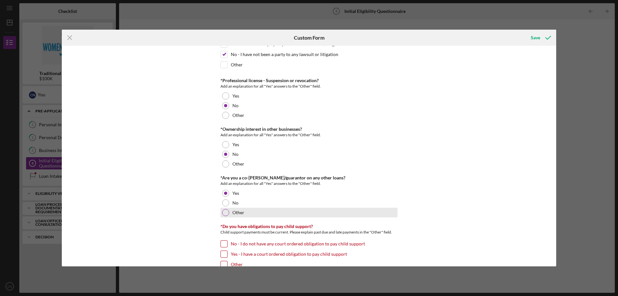
click at [224, 211] on div at bounding box center [225, 212] width 7 height 7
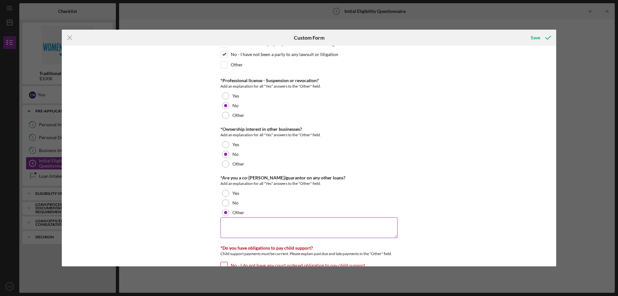
click at [258, 224] on textarea at bounding box center [309, 227] width 177 height 21
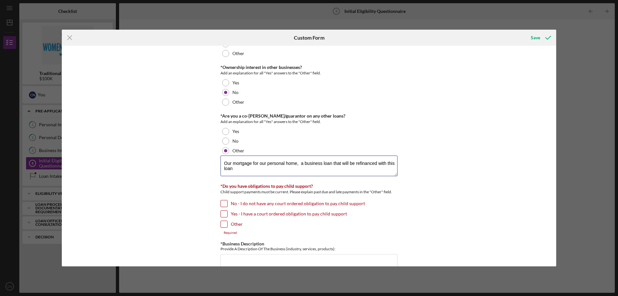
scroll to position [902, 0]
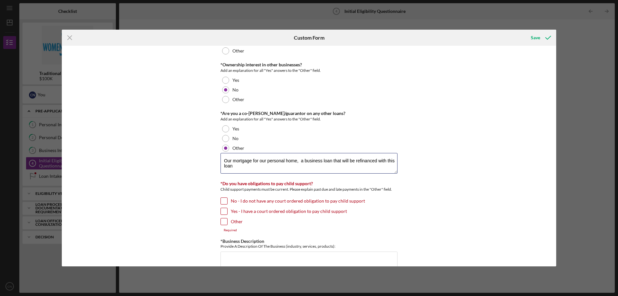
type textarea "Our mortgage for our personal home, a business loan that will be refinanced wit…"
click at [223, 222] on input "Other" at bounding box center [224, 221] width 6 height 6
checkbox input "true"
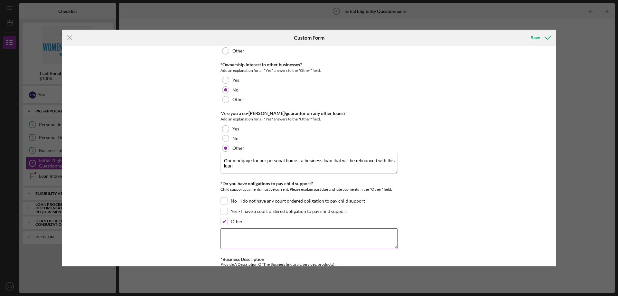
click at [228, 235] on textarea at bounding box center [309, 238] width 177 height 21
click at [227, 206] on div "No - I do not have any court ordered obligation to pay child support" at bounding box center [309, 202] width 177 height 10
click at [222, 200] on input "No - I do not have any court ordered obligation to pay child support" at bounding box center [224, 201] width 6 height 6
checkbox input "true"
click at [224, 222] on input "Other" at bounding box center [224, 221] width 6 height 6
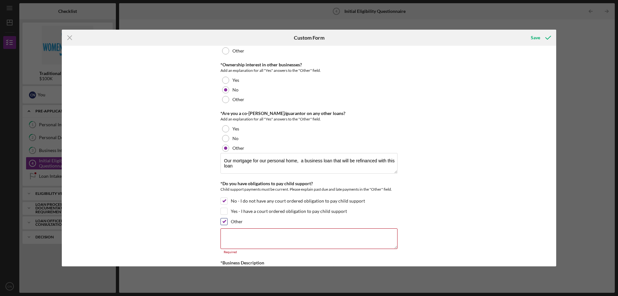
checkbox input "false"
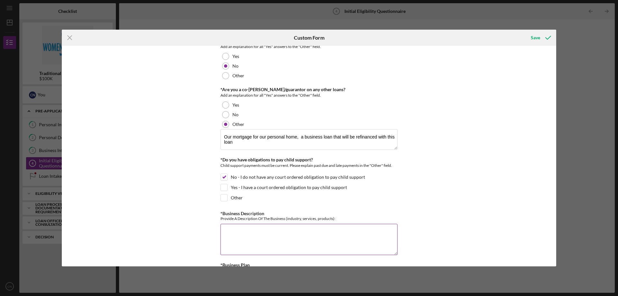
scroll to position [966, 0]
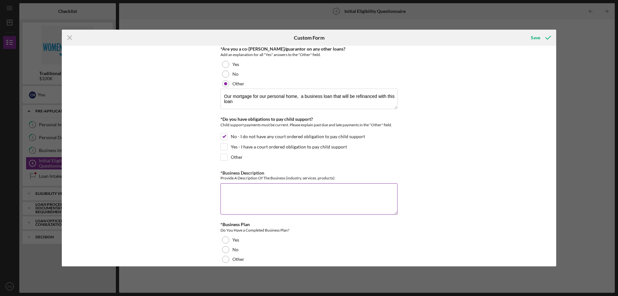
click at [234, 193] on textarea "*Business Description" at bounding box center [309, 198] width 177 height 31
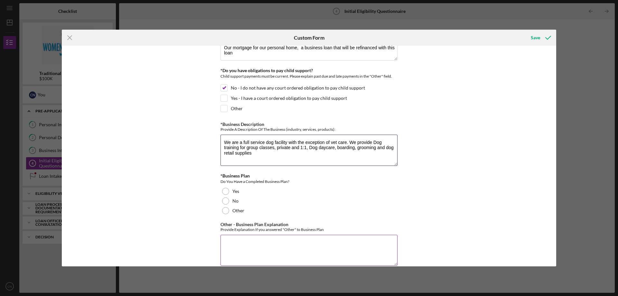
scroll to position [1031, 0]
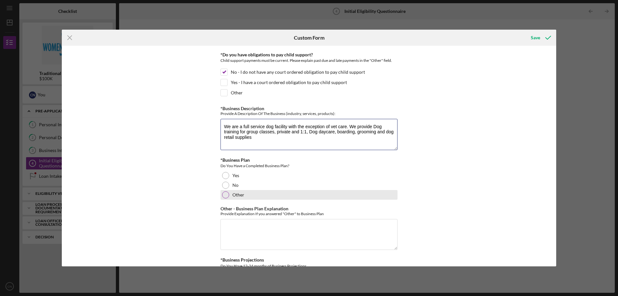
type textarea "We are a full service dog facility with the exception of vet care. We provide D…"
click at [222, 193] on div at bounding box center [225, 194] width 7 height 7
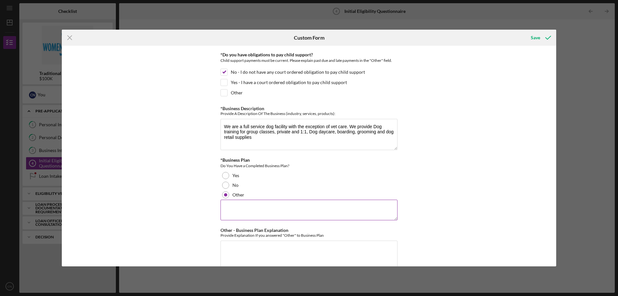
click at [235, 208] on textarea at bounding box center [309, 210] width 177 height 21
type textarea "We have out"
click at [224, 175] on div at bounding box center [225, 175] width 7 height 7
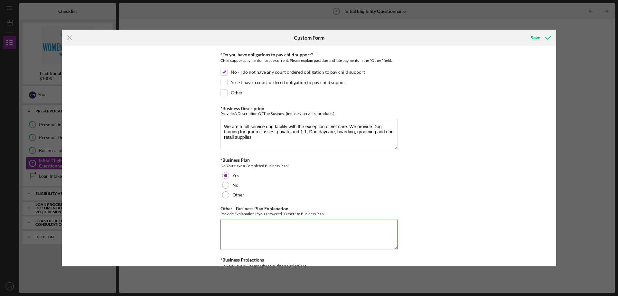
click at [229, 228] on textarea "Other - Business Plan Explanation" at bounding box center [309, 234] width 177 height 31
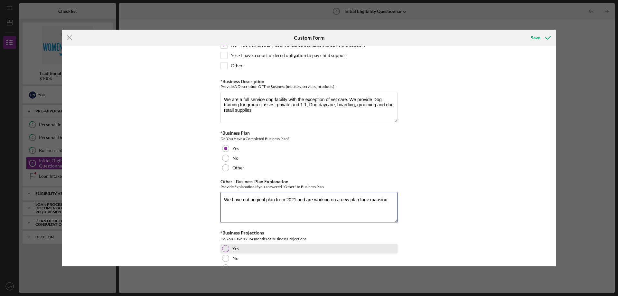
scroll to position [1176, 0]
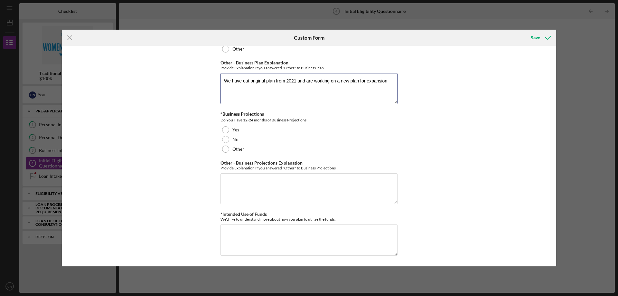
type textarea "We have out original plan from 2021 and are working on a new plan for expansion"
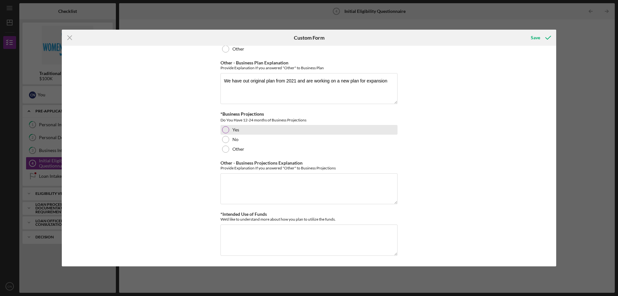
click at [226, 129] on div at bounding box center [225, 129] width 7 height 7
click at [240, 183] on textarea "Other - Business Projections Explanation" at bounding box center [309, 188] width 177 height 31
paste textarea "Year Revenue 2022 $422421.24 2023 $596283.56 2024 $672157.06 2025 $459580.71"
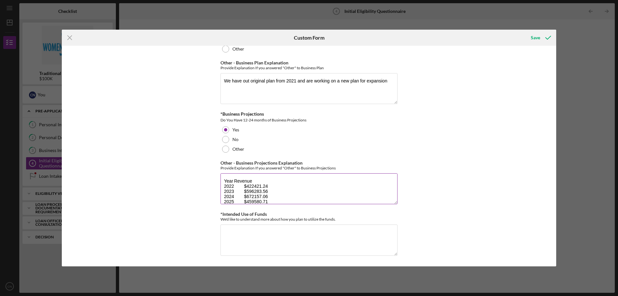
scroll to position [6, 0]
click at [254, 181] on textarea "Year Revenue 2022 $422421.24 2023 $596283.56 2024 $672157.06 2025 $459580.71" at bounding box center [309, 188] width 177 height 31
click at [271, 197] on textarea "Year Revenue 2022 $422421.24 2023 $596283.56 2024 $672157.06 2025 $459580.71" at bounding box center [309, 188] width 177 height 31
click at [274, 186] on textarea "Year Revenue 2022 $422421.24 2023 $596283.56 2024 $672157.06 2025 $459580.71 as…" at bounding box center [309, 188] width 177 height 31
click at [272, 188] on textarea "Year Revenue 2022 $422421.24 2023 $596283.56 2024 $672157.06 2025 $459580.71 as…" at bounding box center [309, 188] width 177 height 31
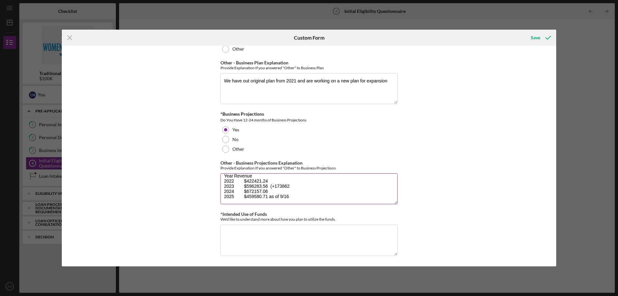
click at [282, 186] on textarea "Year Revenue 2022 $422421.24 2023 $596283.56 (+173862 2024 $672157.06 2025 $459…" at bounding box center [309, 188] width 177 height 31
click at [292, 186] on textarea "Year Revenue 2022 $422421.24 2023 $596283.56 (+173,862 2024 $672157.06 2025 $45…" at bounding box center [309, 188] width 177 height 31
click at [301, 186] on textarea "Year Revenue 2022 $422421.24 2023 $596283.56 (+173,862) 2024 $672157.06 2025 $4…" at bounding box center [309, 188] width 177 height 31
click at [272, 190] on textarea "Year Revenue 2022 $422421.24 2023 $596283.56 (+173,862) 41% increase from 2023 …" at bounding box center [309, 188] width 177 height 31
click at [271, 191] on textarea "Year Revenue 2022 $422421.24 2023 $596283.56 (+173,862) 41% increase from 2023 …" at bounding box center [309, 188] width 177 height 31
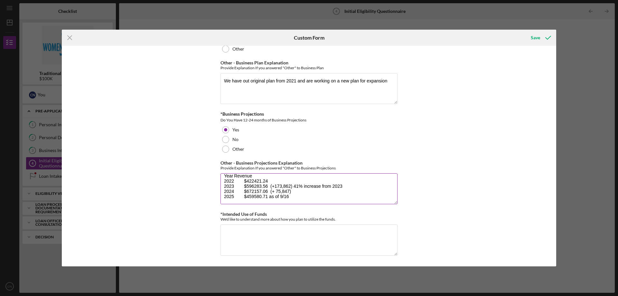
click at [295, 190] on textarea "Year Revenue 2022 $422421.24 2023 $596283.56 (+173,862) 41% increase from 2023 …" at bounding box center [309, 188] width 177 height 31
click at [289, 196] on textarea "Year Revenue 2022 $422421.24 2023 $596283.56 (+173,862) 41% increase from 2023 …" at bounding box center [309, 188] width 177 height 31
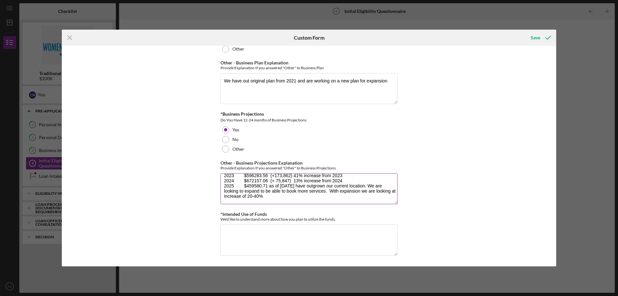
scroll to position [26, 0]
type textarea "Year Revenue 2022 $422421.24 2023 $596283.56 (+173,862) 41% increase from 2023 …"
click at [249, 233] on textarea "*Intended Use of Funds" at bounding box center [309, 239] width 177 height 31
type textarea "Refinance existing business loan, catch up lease and cam, payroll and capital t…"
click at [479, 171] on div "*In which county is your business located? Business Address must be located wit…" at bounding box center [309, 156] width 495 height 221
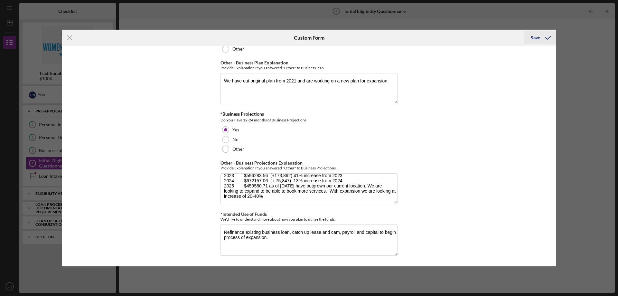
click at [535, 41] on div "Save" at bounding box center [535, 37] width 9 height 13
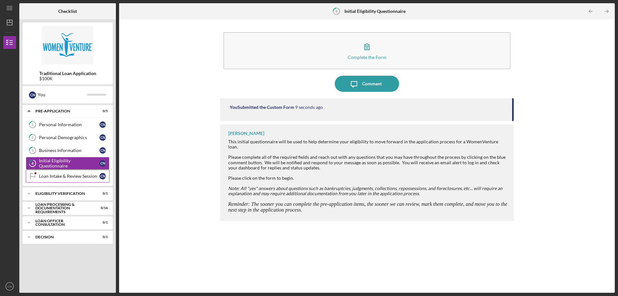
click at [64, 178] on div "Loan Intake & Review Session" at bounding box center [69, 176] width 61 height 5
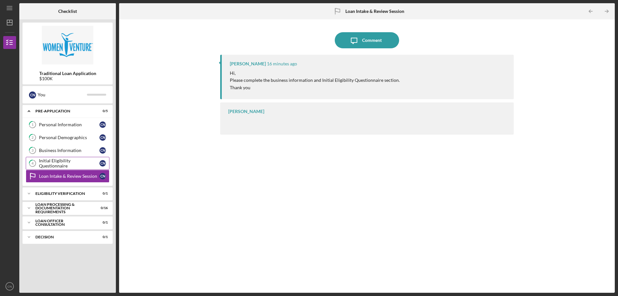
click at [60, 163] on div "Initial Eligibility Questionnaire" at bounding box center [69, 163] width 61 height 10
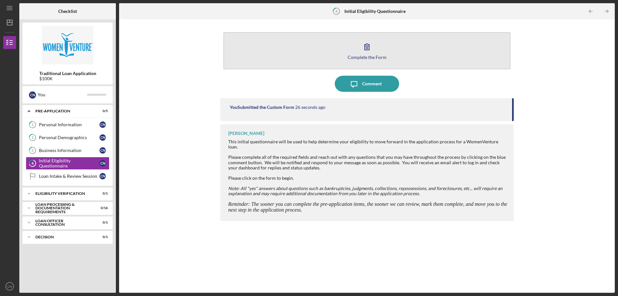
click at [377, 50] on button "Complete the Form Form" at bounding box center [367, 50] width 287 height 37
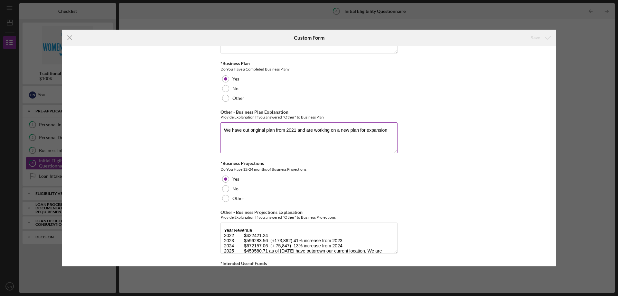
scroll to position [1176, 0]
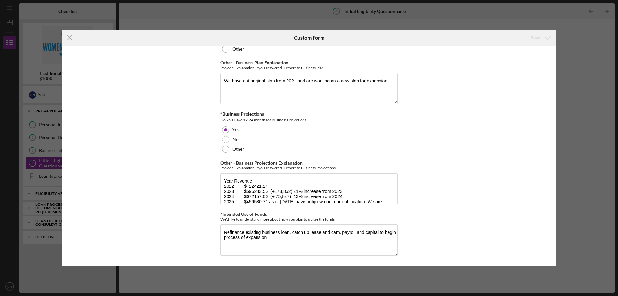
click at [603, 49] on div "Icon/Menu Close Custom Form Save *In which county is your business located? Bus…" at bounding box center [309, 148] width 618 height 296
click at [71, 36] on line at bounding box center [70, 38] width 4 height 4
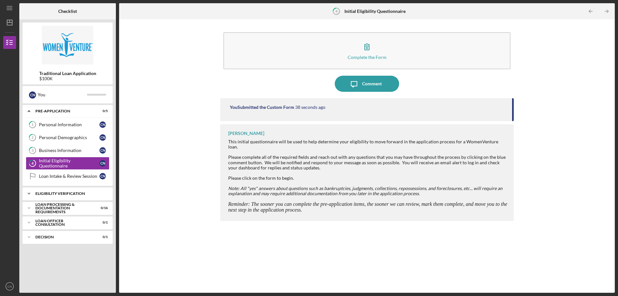
click at [31, 192] on icon "Icon/Expander" at bounding box center [29, 193] width 13 height 13
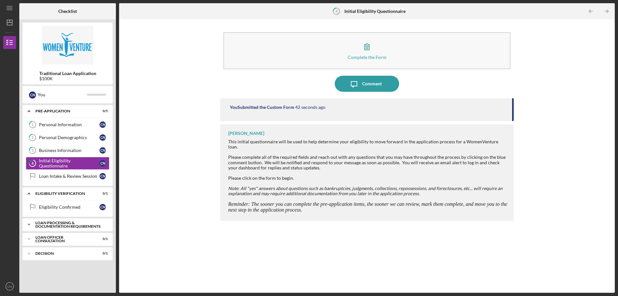
click at [51, 200] on div "Icon/Expander Eligibility Verification 0 / 1" at bounding box center [68, 193] width 90 height 13
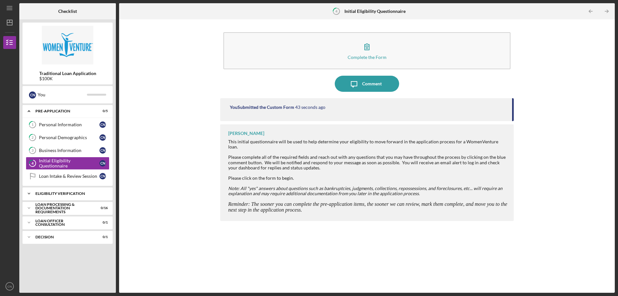
click at [52, 194] on div "Eligibility Verification" at bounding box center [69, 194] width 69 height 4
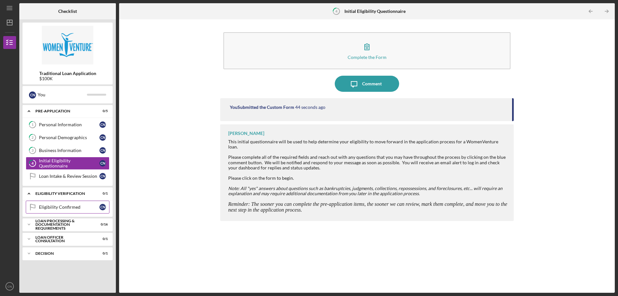
click at [50, 206] on div "Eligibility Confirmed" at bounding box center [69, 207] width 61 height 5
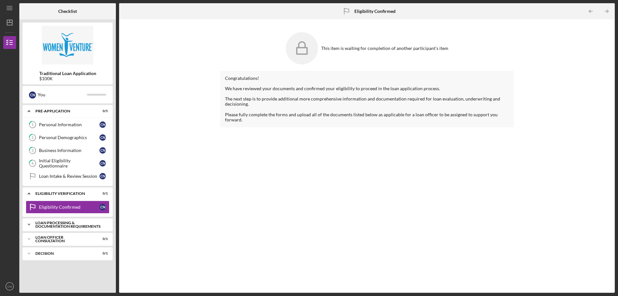
click at [37, 224] on div "Loan Processing & Documentation Requirements" at bounding box center [69, 224] width 69 height 7
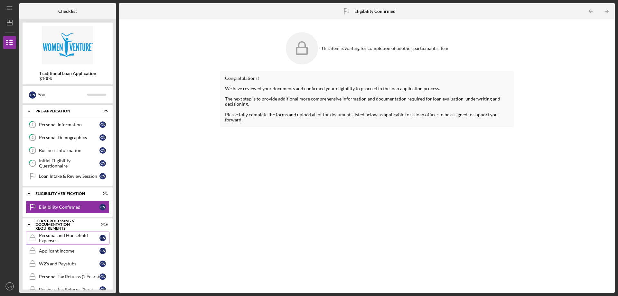
click at [61, 241] on div "Personal and Household Expenses" at bounding box center [69, 238] width 61 height 10
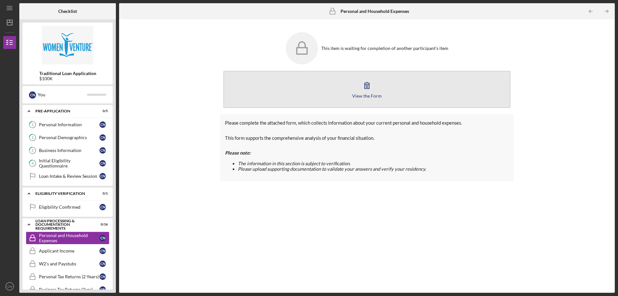
click at [375, 95] on div "View the Form" at bounding box center [367, 95] width 30 height 5
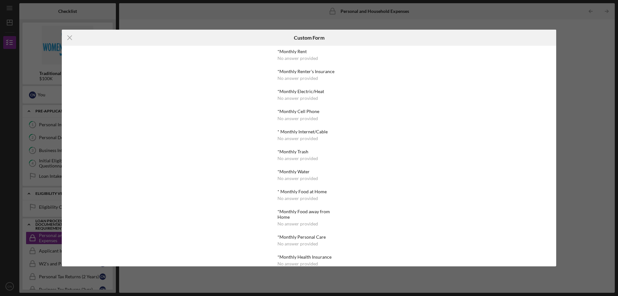
click at [307, 60] on div "No answer provided" at bounding box center [298, 58] width 41 height 5
click at [364, 66] on div "*Monthly Rent No answer provided *Monthly Renter's Insurance No answer provided…" at bounding box center [309, 156] width 495 height 221
click at [66, 39] on icon "Icon/Menu Close" at bounding box center [70, 38] width 16 height 16
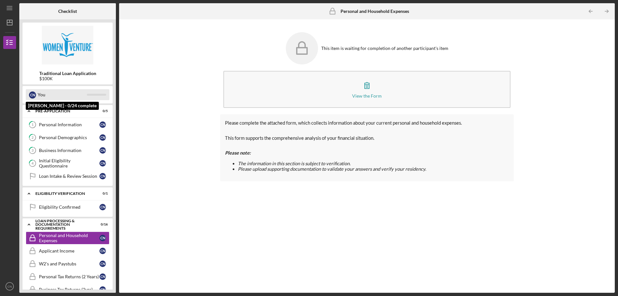
click at [94, 94] on div at bounding box center [96, 95] width 19 height 2
click at [69, 126] on div "Personal Information" at bounding box center [69, 124] width 61 height 5
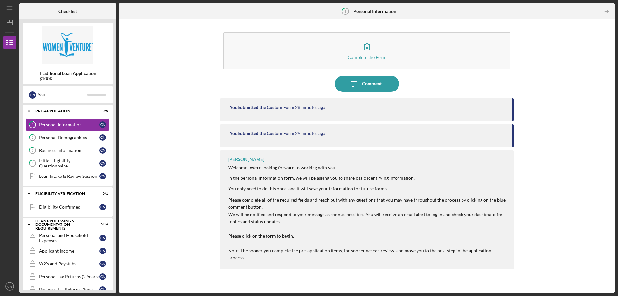
click at [501, 162] on div "[PERSON_NAME] Welcome! We're looking forward to working with you. In the person…" at bounding box center [367, 209] width 294 height 119
click at [313, 254] on p "Note: The sooner you complete the pre-application items, the sooner we can revi…" at bounding box center [367, 254] width 279 height 14
click at [66, 178] on div "Loan Intake & Review Session" at bounding box center [69, 176] width 61 height 5
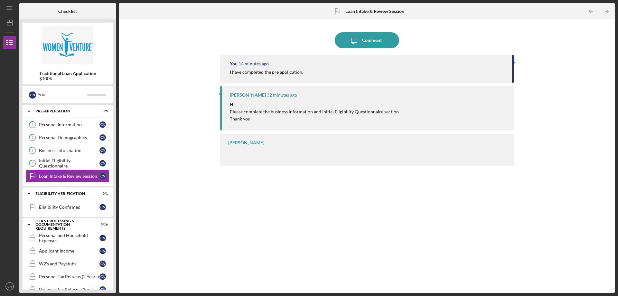
click at [254, 150] on div "[PERSON_NAME]" at bounding box center [367, 150] width 294 height 32
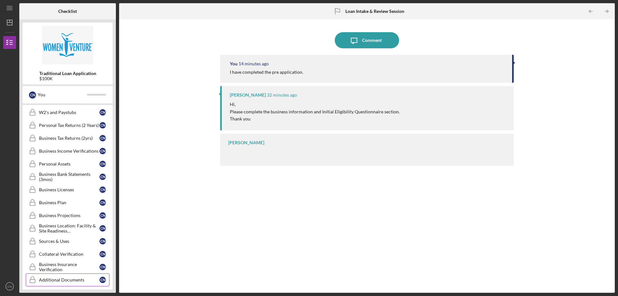
scroll to position [184, 0]
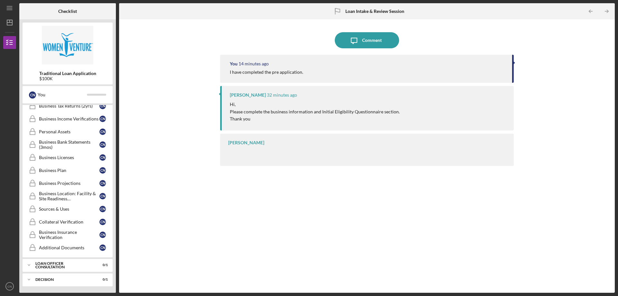
click at [313, 117] on p "Thank you" at bounding box center [315, 118] width 170 height 7
click at [374, 41] on div "Comment" at bounding box center [372, 40] width 20 height 16
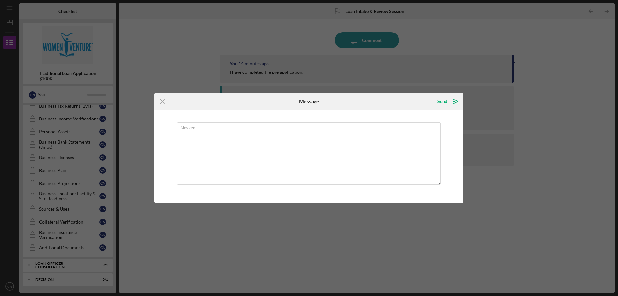
click at [145, 215] on div "Icon/Menu Close Message Send Icon/icon-invite-send Message Cancel Send Icon/ico…" at bounding box center [309, 148] width 618 height 296
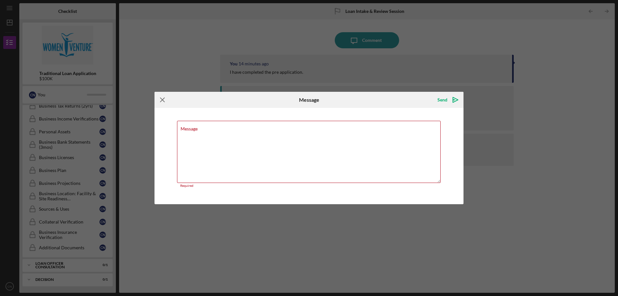
click at [162, 100] on line at bounding box center [162, 100] width 4 height 4
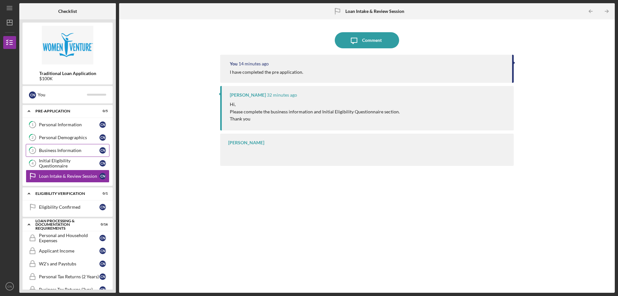
click at [84, 150] on div "Business Information" at bounding box center [69, 150] width 61 height 5
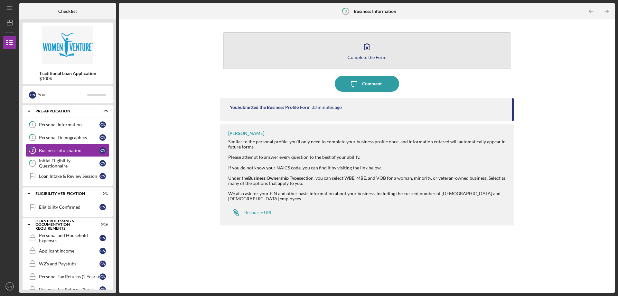
click at [361, 52] on icon "button" at bounding box center [367, 47] width 16 height 16
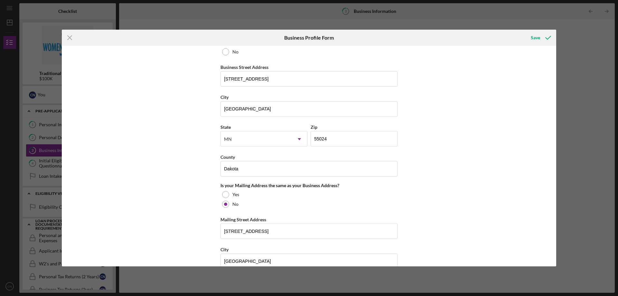
scroll to position [332, 0]
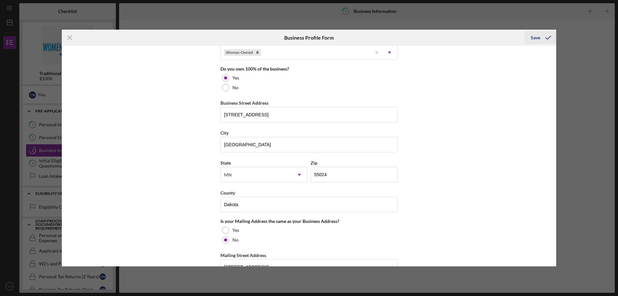
click at [539, 38] on div "Save" at bounding box center [535, 37] width 9 height 13
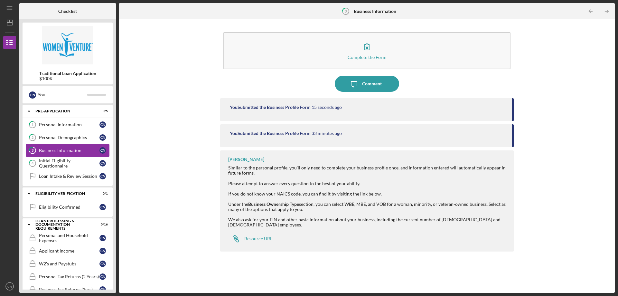
click at [78, 153] on div "Business Information" at bounding box center [69, 150] width 61 height 5
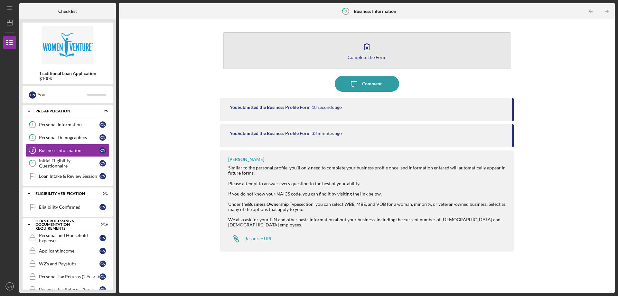
click at [368, 55] on div "Complete the Form" at bounding box center [367, 57] width 39 height 5
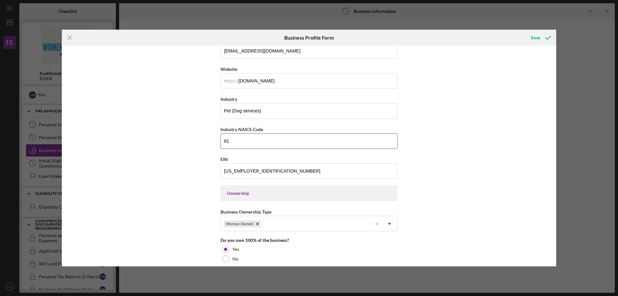
scroll to position [193, 0]
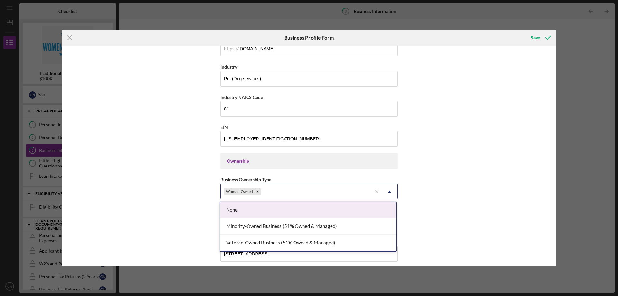
click at [390, 192] on icon "Icon/Dropdown Arrow" at bounding box center [389, 191] width 15 height 15
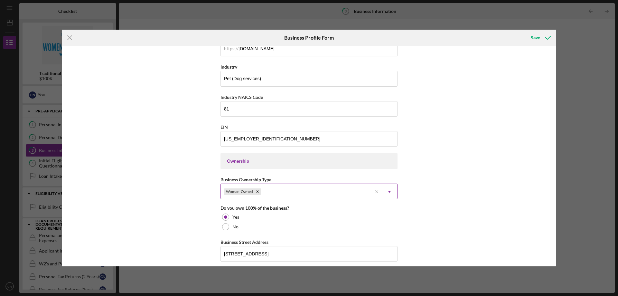
click at [390, 193] on icon "Icon/Dropdown Arrow" at bounding box center [389, 191] width 15 height 15
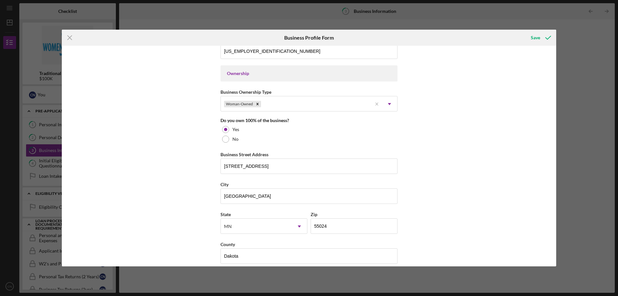
scroll to position [290, 0]
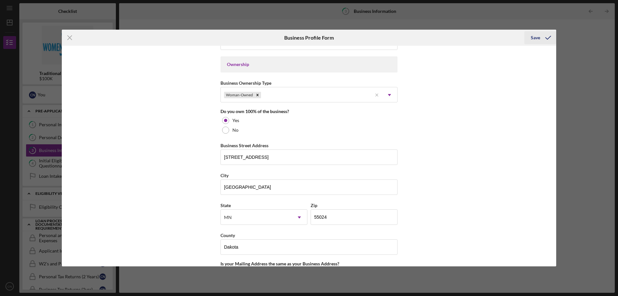
click at [533, 39] on div "Save" at bounding box center [535, 37] width 9 height 13
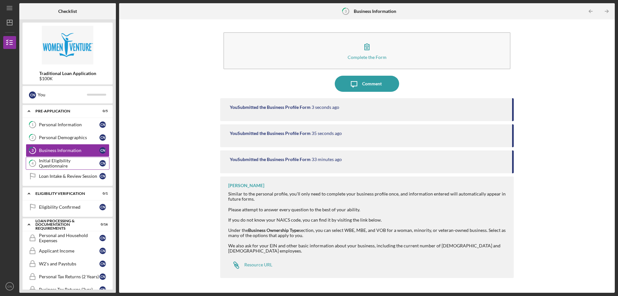
click at [82, 161] on div "Initial Eligibility Questionnaire" at bounding box center [69, 163] width 61 height 10
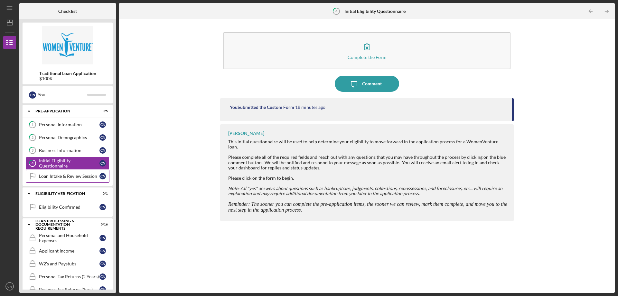
click at [77, 175] on div "Loan Intake & Review Session" at bounding box center [69, 176] width 61 height 5
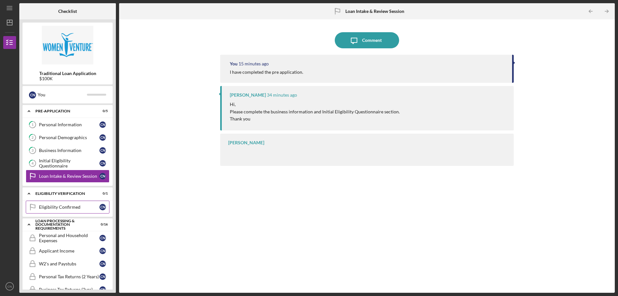
click at [67, 205] on div "Eligibility Confirmed" at bounding box center [69, 207] width 61 height 5
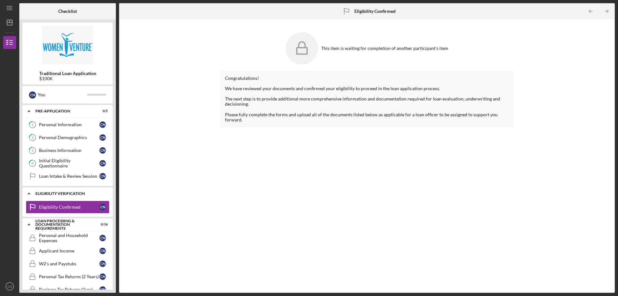
click at [29, 196] on icon "Icon/Expander" at bounding box center [29, 193] width 13 height 13
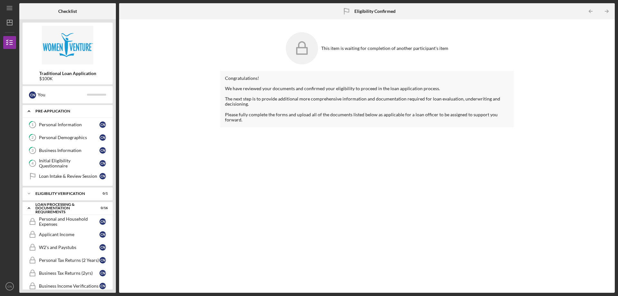
click at [36, 111] on div "Pre-Application" at bounding box center [69, 111] width 69 height 4
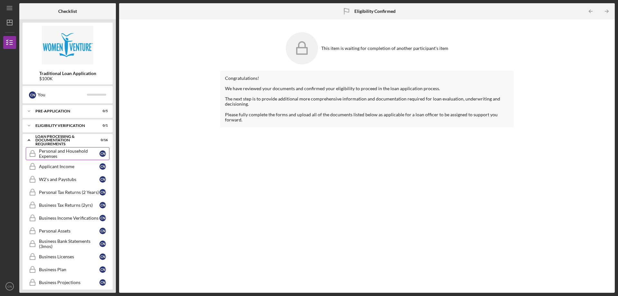
click at [37, 155] on icon "Personal and Household Expenses" at bounding box center [32, 154] width 16 height 16
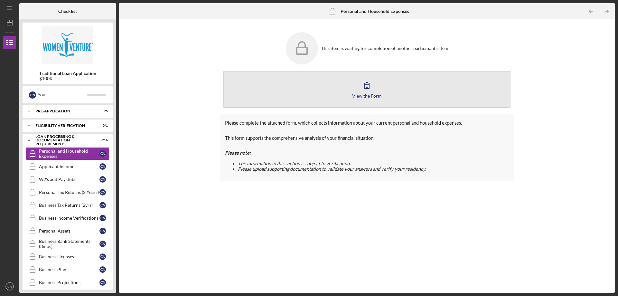
click at [365, 89] on icon "button" at bounding box center [367, 85] width 16 height 16
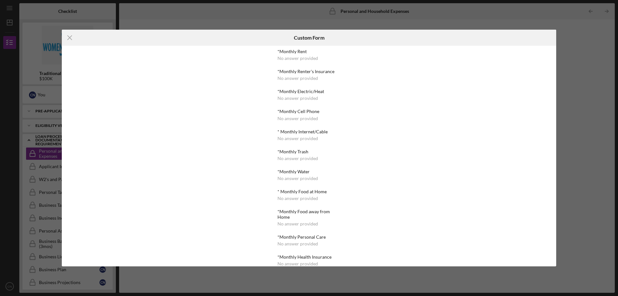
click at [287, 59] on div "No answer provided" at bounding box center [298, 58] width 41 height 5
click at [69, 38] on icon "Icon/Menu Close" at bounding box center [70, 38] width 16 height 16
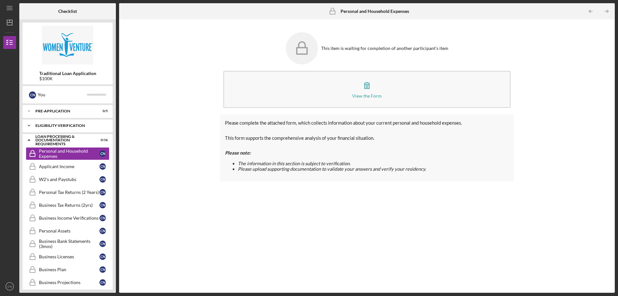
click at [58, 125] on div "Eligibility Verification" at bounding box center [69, 126] width 69 height 4
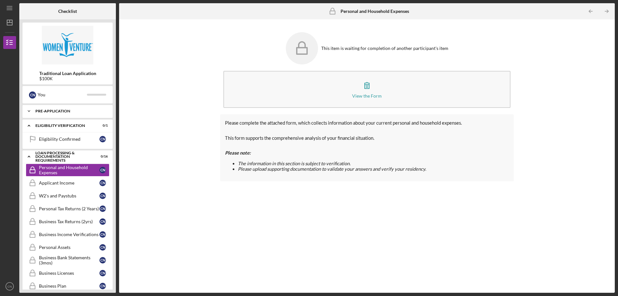
click at [25, 110] on icon "Icon/Expander" at bounding box center [29, 111] width 13 height 13
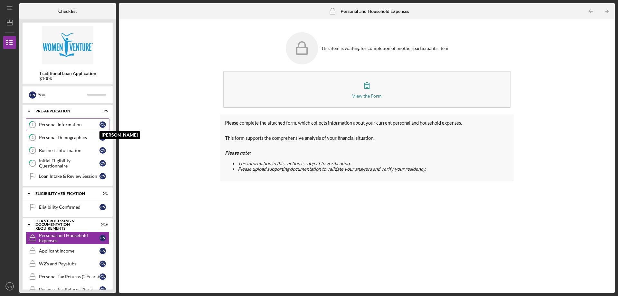
click at [104, 122] on div "C N" at bounding box center [103, 124] width 6 height 6
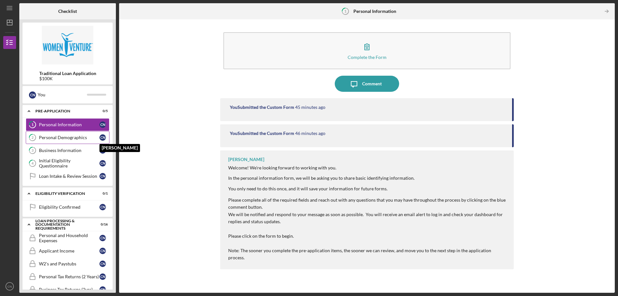
click at [103, 137] on div "C N" at bounding box center [103, 137] width 6 height 6
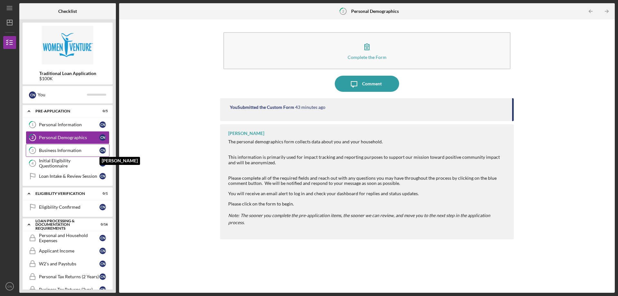
click at [100, 150] on div "C N" at bounding box center [103, 150] width 6 height 6
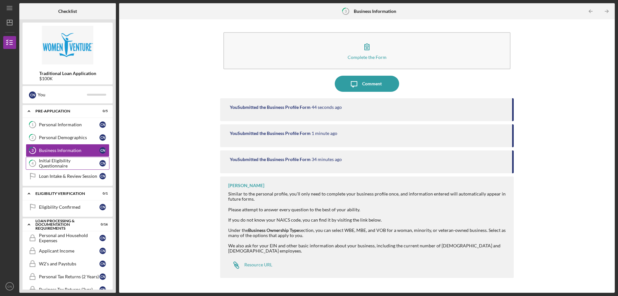
click at [98, 162] on div "Initial Eligibility Questionnaire" at bounding box center [69, 163] width 61 height 10
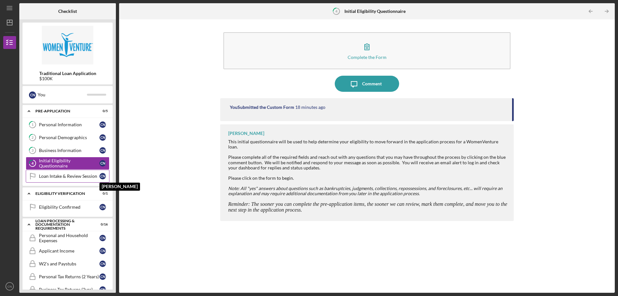
click at [103, 175] on div "C N" at bounding box center [103, 176] width 6 height 6
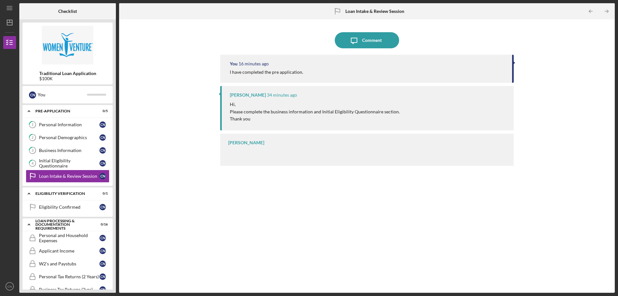
drag, startPoint x: 385, startPoint y: 39, endPoint x: 302, endPoint y: 41, distance: 82.8
click at [302, 41] on div "Icon/Message Comment" at bounding box center [367, 40] width 294 height 16
drag, startPoint x: 353, startPoint y: 41, endPoint x: 339, endPoint y: 43, distance: 13.8
click at [345, 42] on button "Icon/Message Comment" at bounding box center [367, 40] width 64 height 16
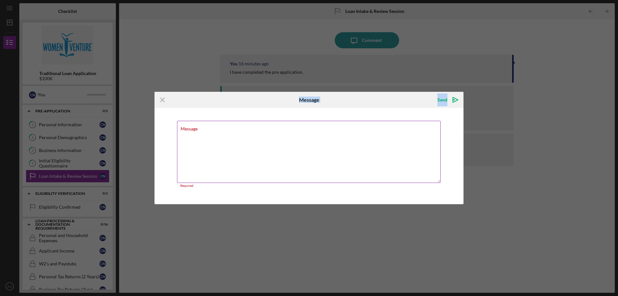
drag, startPoint x: 160, startPoint y: 102, endPoint x: 186, endPoint y: 123, distance: 33.0
click at [186, 123] on form "Icon/Menu Close Message Send Icon/icon-invite-send Message Required Cancel Send…" at bounding box center [309, 148] width 309 height 113
click at [216, 145] on textarea "Message" at bounding box center [309, 152] width 264 height 62
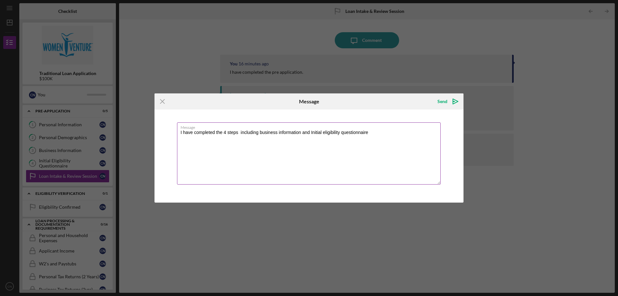
click at [381, 137] on textarea "I have completed the 4 steps including business information and Initial eligibi…" at bounding box center [309, 153] width 264 height 62
click at [380, 136] on textarea "I have completed the 4 steps including business information and Initial eligibi…" at bounding box center [309, 153] width 264 height 62
click at [371, 132] on textarea "I have completed the 4 steps including business information and Initial eligibi…" at bounding box center [309, 153] width 264 height 62
type textarea "I have completed the 4 steps including business information and Initial eligibi…"
click at [445, 100] on div "Send" at bounding box center [443, 101] width 10 height 13
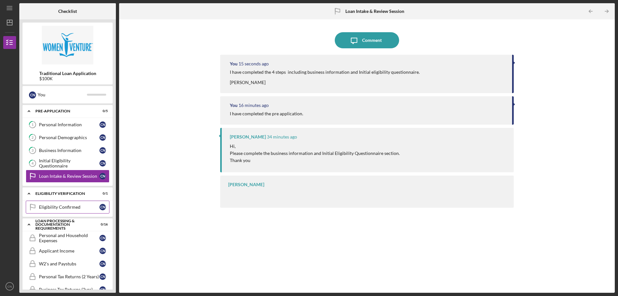
click at [69, 211] on link "Eligibility Confirmed Eligibility Confirmed C N" at bounding box center [68, 207] width 84 height 13
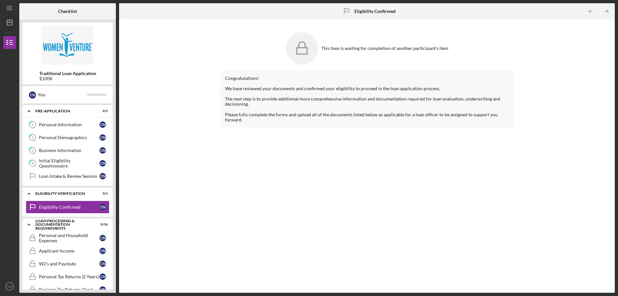
click at [304, 49] on icon at bounding box center [302, 48] width 32 height 32
click at [53, 234] on div "Personal and Household Expenses" at bounding box center [69, 238] width 61 height 10
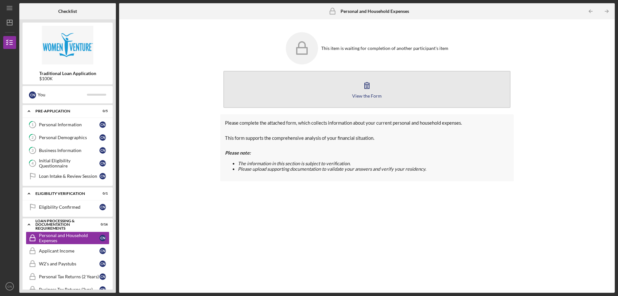
click at [376, 89] on button "View the Form Form" at bounding box center [367, 89] width 287 height 37
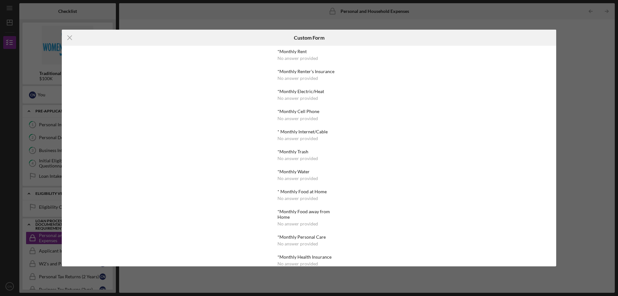
click at [291, 58] on div "No answer provided" at bounding box center [298, 58] width 41 height 5
drag, startPoint x: 346, startPoint y: 119, endPoint x: 346, endPoint y: 154, distance: 35.4
click at [346, 154] on div "*Monthly Rent No answer provided *Monthly Renter's Insurance No answer provided…" at bounding box center [309, 156] width 79 height 221
click at [72, 186] on div "*Monthly Rent No answer provided *Monthly Renter's Insurance No answer provided…" at bounding box center [309, 156] width 495 height 221
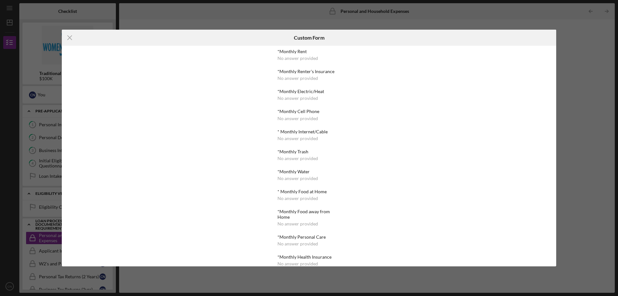
click at [560, 25] on div "Icon/Menu Close Custom Form *Monthly Rent No answer provided *Monthly Renter's …" at bounding box center [309, 148] width 618 height 296
click at [458, 10] on div "Icon/Menu Close Custom Form *Monthly Rent No answer provided *Monthly Renter's …" at bounding box center [309, 148] width 618 height 296
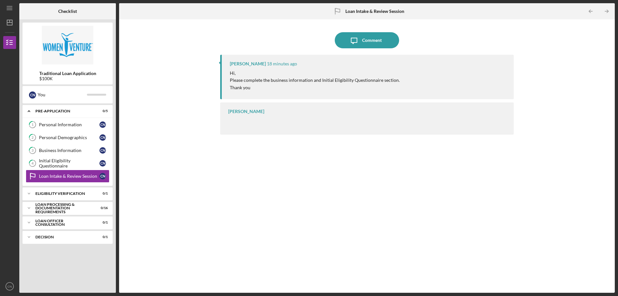
click at [253, 111] on div "[PERSON_NAME]" at bounding box center [246, 111] width 36 height 5
click at [355, 42] on icon "Icon/Message" at bounding box center [354, 40] width 16 height 16
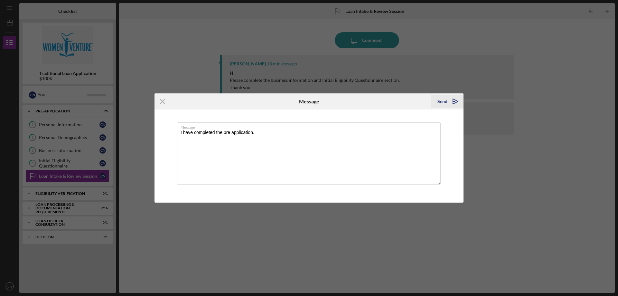
type textarea "I have completed the pre application."
click at [442, 103] on div "Send" at bounding box center [443, 101] width 10 height 13
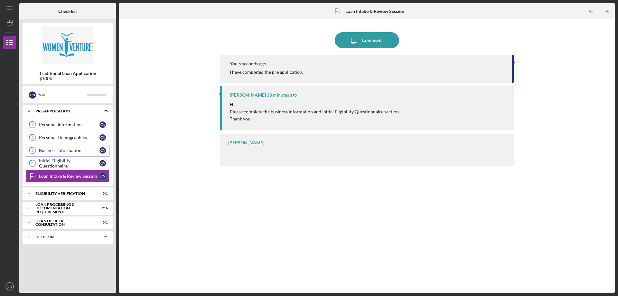
click at [49, 149] on div "Business Information" at bounding box center [69, 150] width 61 height 5
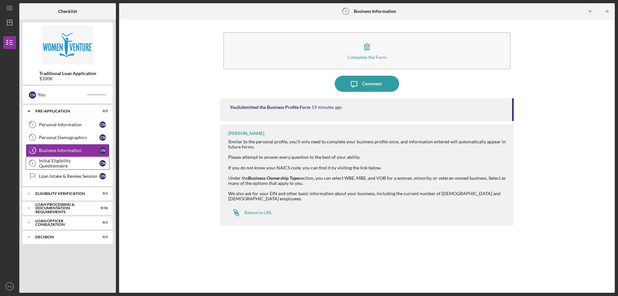
click at [76, 164] on div "Initial Eligibility Questionnaire" at bounding box center [69, 163] width 61 height 10
